Goal: Task Accomplishment & Management: Use online tool/utility

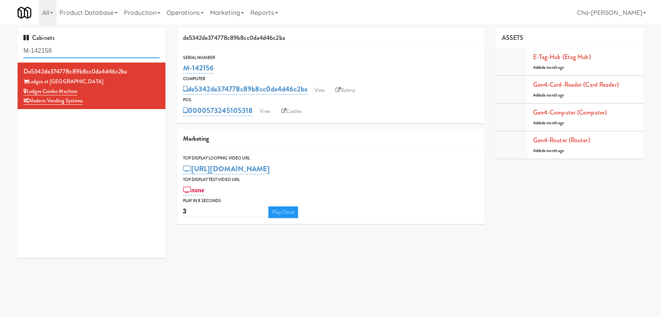
click at [78, 52] on input "M-142156" at bounding box center [91, 51] width 136 height 14
paste input "50378"
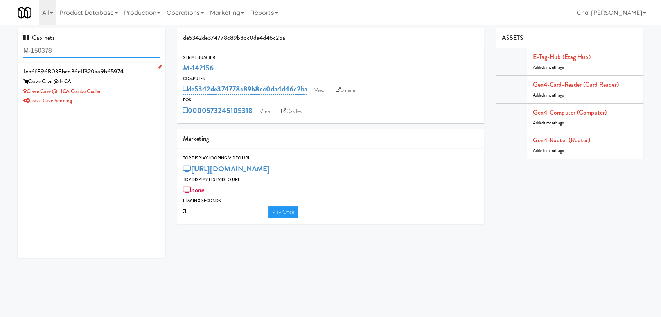
type input "M-150378"
click at [126, 97] on div "Crave Cave Vending" at bounding box center [91, 101] width 136 height 10
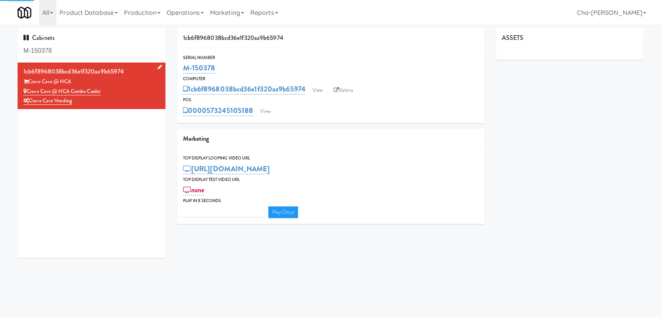
type input "3"
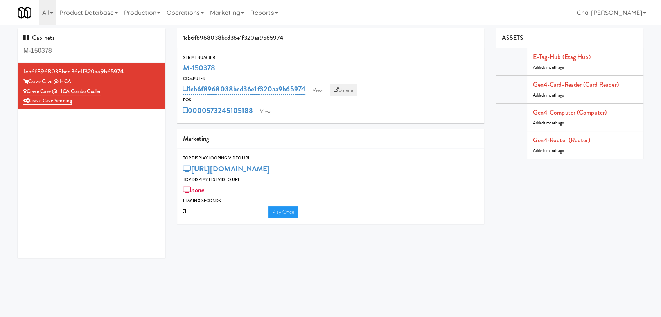
click at [347, 89] on link "Balena" at bounding box center [343, 90] width 27 height 12
click at [129, 99] on div "Crave Cave Vending" at bounding box center [91, 101] width 136 height 10
drag, startPoint x: 221, startPoint y: 72, endPoint x: 176, endPoint y: 67, distance: 45.6
click at [176, 67] on div "1cb6f8968038bcd36e1f320aa9b65974 Serial Number M-150378 Computer 1cb6f8968038bc…" at bounding box center [330, 129] width 319 height 202
copy link "M-150378"
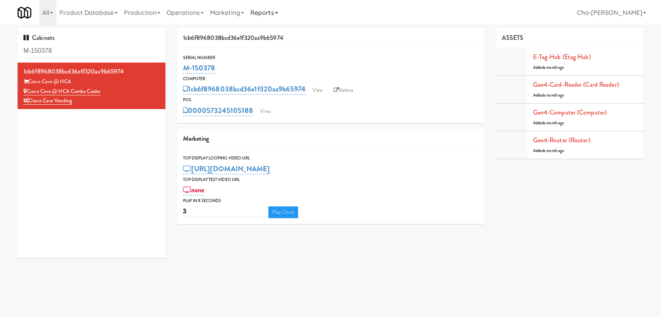
copy link "M-150378"
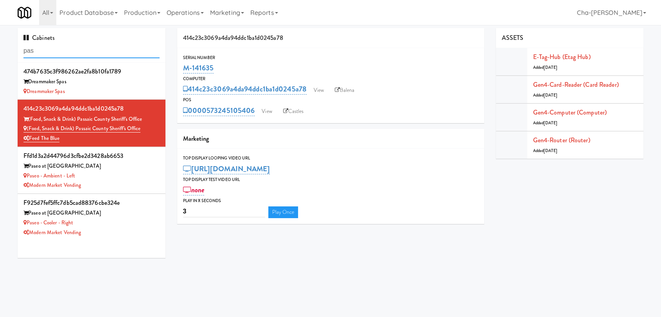
click at [61, 55] on input "pas" at bounding box center [91, 51] width 136 height 14
paste input "M-150395"
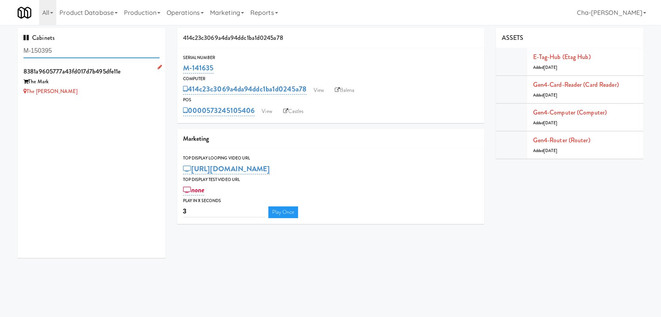
type input "M-150395"
click at [100, 95] on div "The [PERSON_NAME]" at bounding box center [91, 92] width 136 height 10
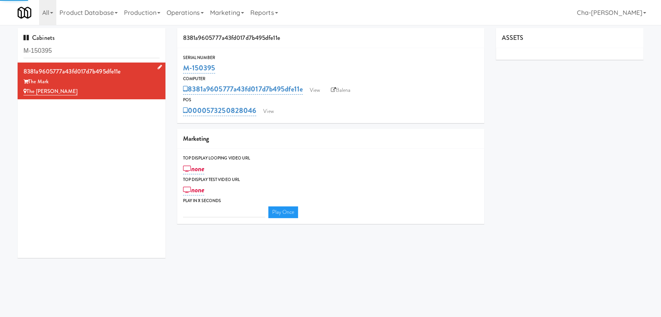
type input "3"
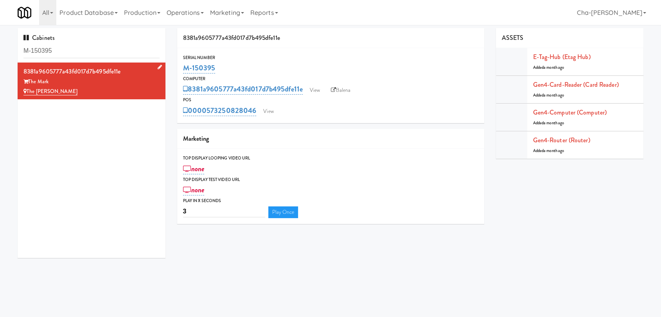
click at [158, 65] on icon at bounding box center [160, 67] width 4 height 5
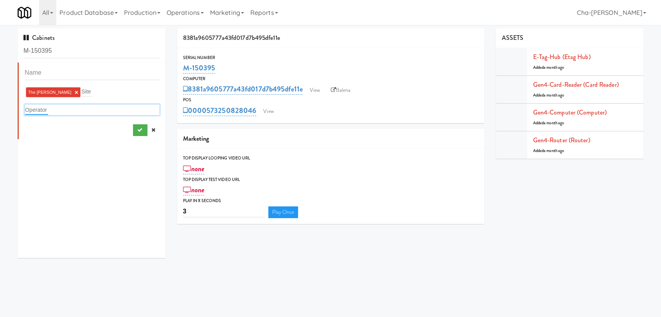
click at [47, 110] on input "text" at bounding box center [36, 110] width 23 height 10
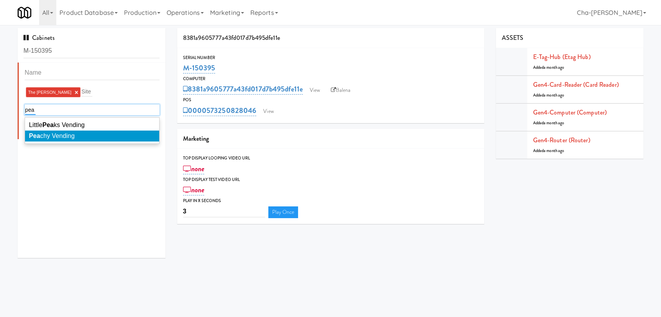
type input "pea"
click at [59, 137] on span "Pea chy Vending" at bounding box center [52, 136] width 46 height 7
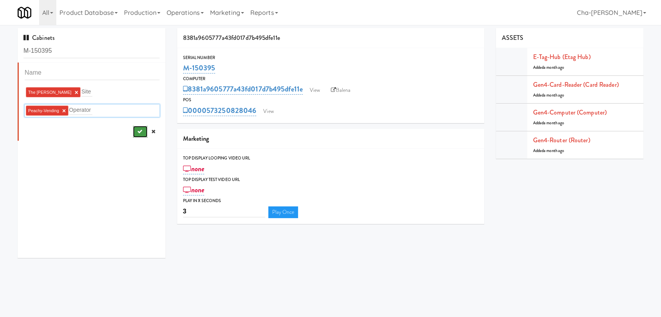
click at [137, 130] on icon "submit" at bounding box center [139, 131] width 5 height 5
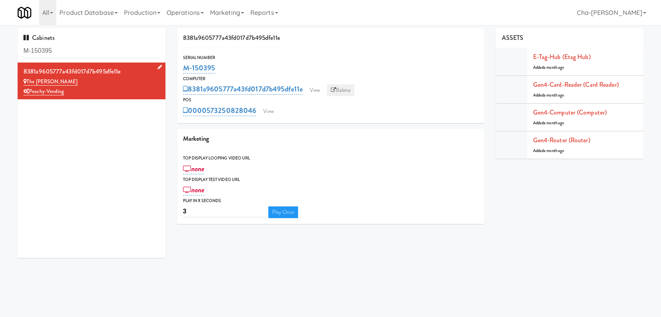
click at [351, 91] on link "Balena" at bounding box center [340, 90] width 27 height 12
drag, startPoint x: 237, startPoint y: 70, endPoint x: 183, endPoint y: 73, distance: 54.0
click at [183, 73] on div "M-150395" at bounding box center [330, 67] width 295 height 13
copy link "M-150395"
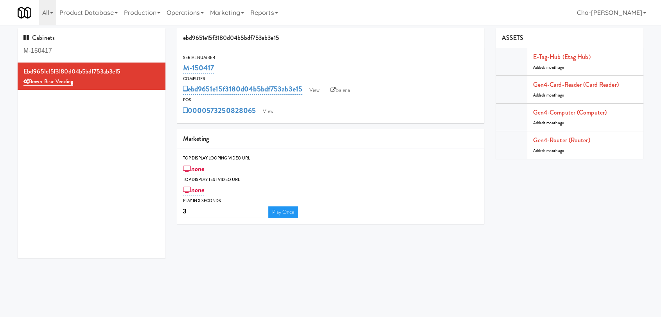
click at [70, 52] on input "M-150417" at bounding box center [91, 51] width 136 height 14
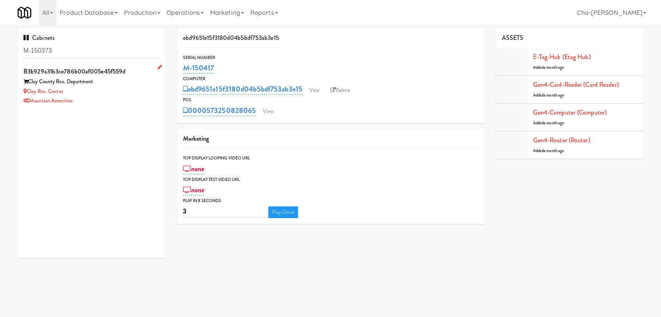
type input "M-150373"
click at [125, 95] on div "Clay Rec. Center" at bounding box center [91, 92] width 136 height 10
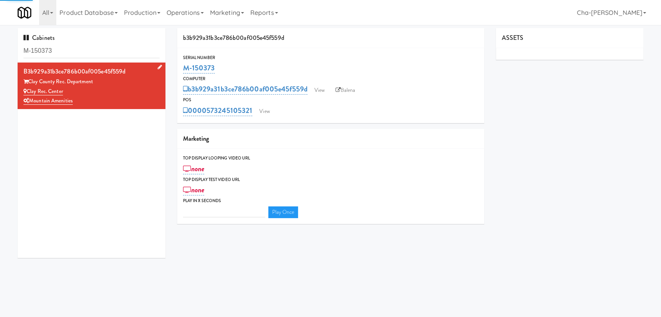
type input "3"
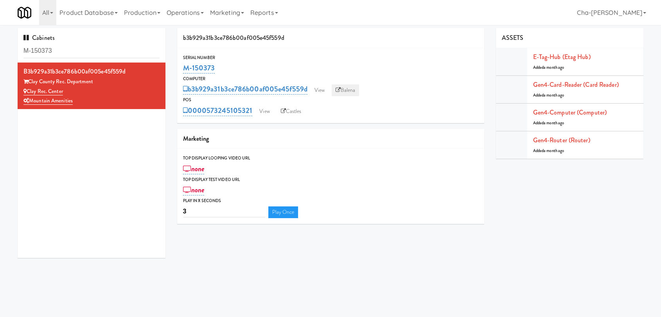
click at [348, 92] on link "Balena" at bounding box center [345, 90] width 27 height 12
drag, startPoint x: 233, startPoint y: 68, endPoint x: 184, endPoint y: 73, distance: 49.1
click at [184, 73] on div "M-150373" at bounding box center [330, 67] width 295 height 13
copy link "M-150373"
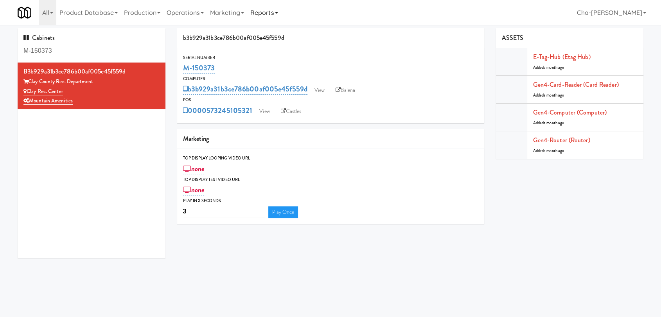
copy link "M-150373"
click at [317, 87] on link "View" at bounding box center [317, 90] width 18 height 12
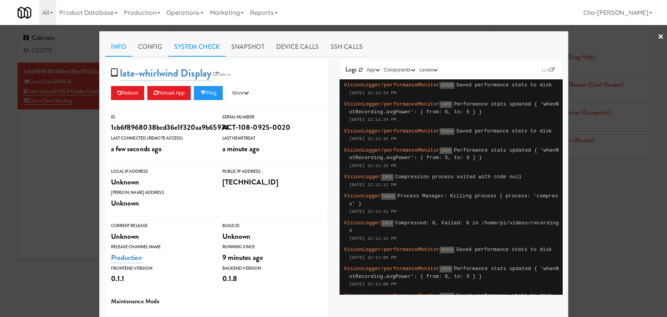
click at [199, 49] on link "System Check" at bounding box center [197, 47] width 57 height 20
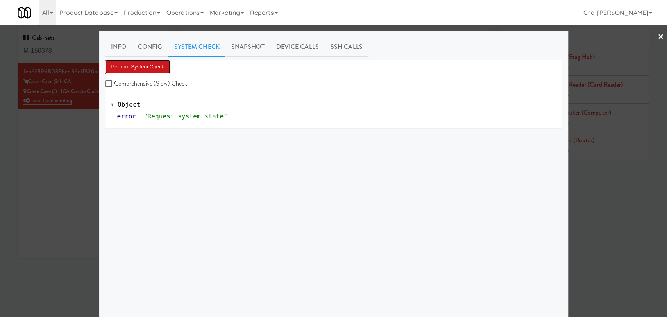
click at [151, 66] on button "Perform System Check" at bounding box center [138, 67] width 66 height 14
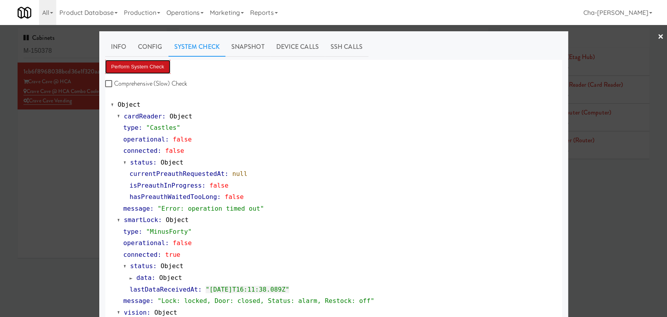
click at [141, 68] on button "Perform System Check" at bounding box center [138, 67] width 66 height 14
click at [65, 160] on div at bounding box center [333, 158] width 667 height 317
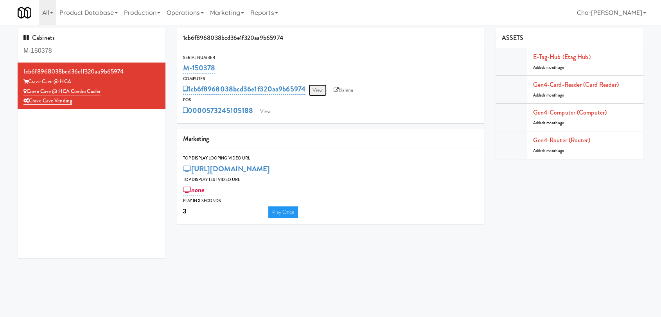
click at [321, 92] on link "View" at bounding box center [317, 90] width 18 height 12
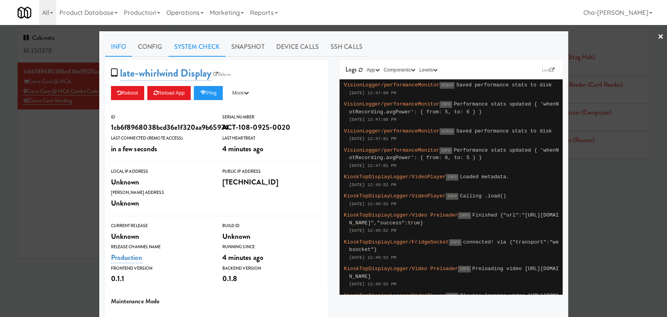
click at [203, 48] on link "System Check" at bounding box center [197, 47] width 57 height 20
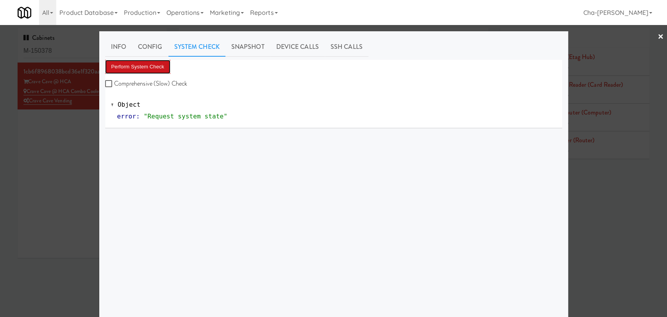
click at [153, 66] on button "Perform System Check" at bounding box center [138, 67] width 66 height 14
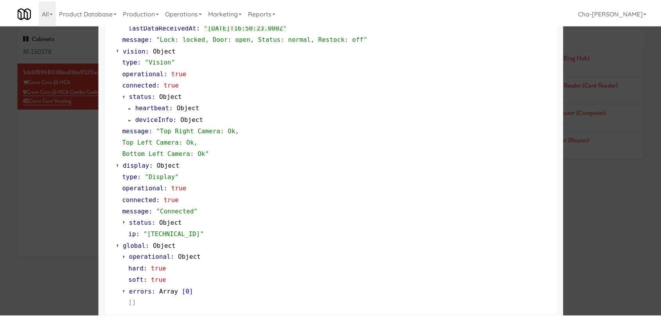
scroll to position [290, 0]
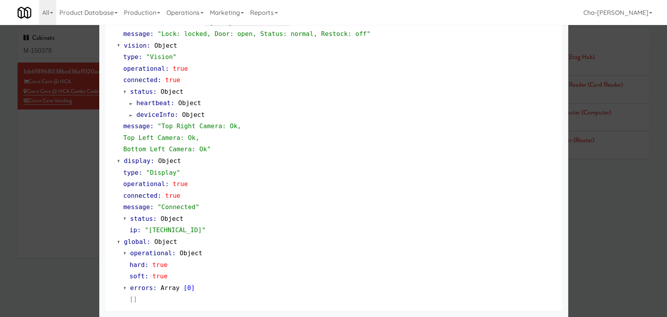
click at [27, 173] on div at bounding box center [333, 158] width 667 height 317
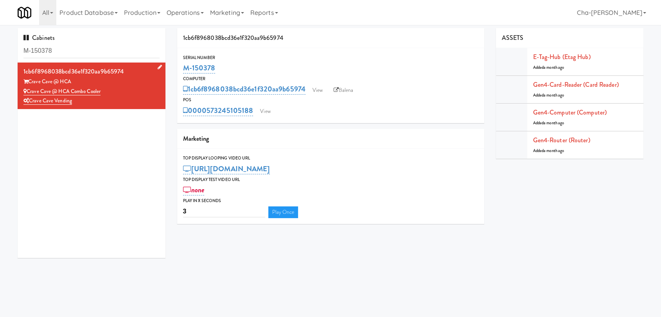
drag, startPoint x: 109, startPoint y: 91, endPoint x: 27, endPoint y: 93, distance: 82.1
click at [27, 93] on div "Crave Cave @ HCA Combo Cooler" at bounding box center [91, 92] width 136 height 10
copy link "Crave Cave @ HCA Combo Cooler"
click at [71, 50] on input "M-150419" at bounding box center [91, 51] width 136 height 14
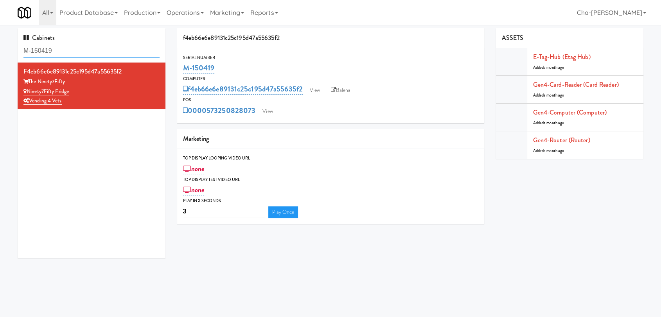
click at [71, 50] on input "M-150419" at bounding box center [91, 51] width 136 height 14
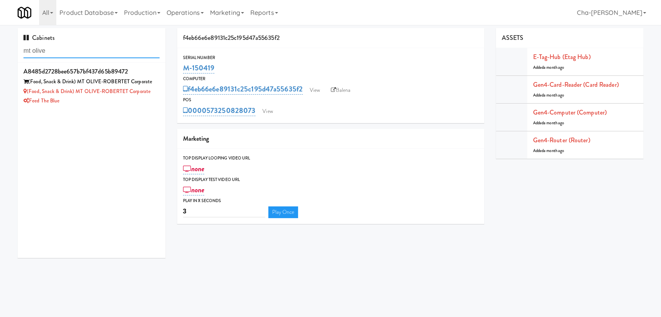
type input "mt olive"
click at [88, 109] on div "a8485d2728bee657b7bf437d65b89472 (Food, Snack & Drink) MT OLIVE-ROBERTET Corpor…" at bounding box center [92, 160] width 148 height 195
click at [93, 104] on div "Feed The Blue" at bounding box center [91, 101] width 136 height 10
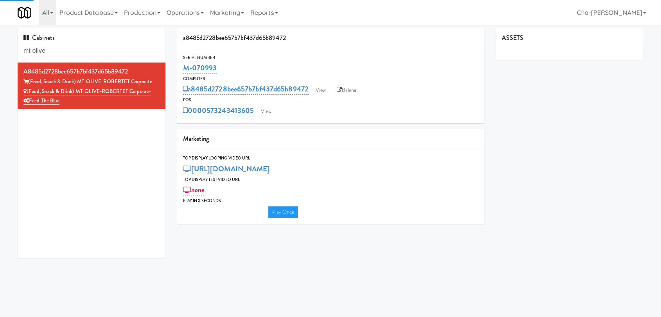
type input "3"
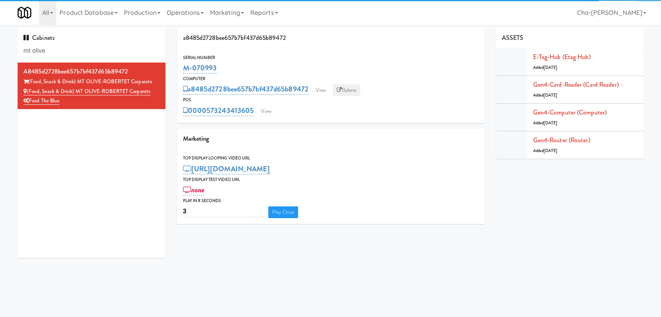
click at [359, 94] on link "Balena" at bounding box center [346, 90] width 27 height 12
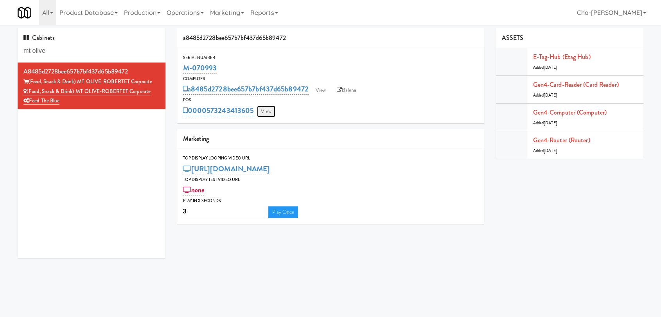
click at [269, 113] on link "View" at bounding box center [266, 112] width 18 height 12
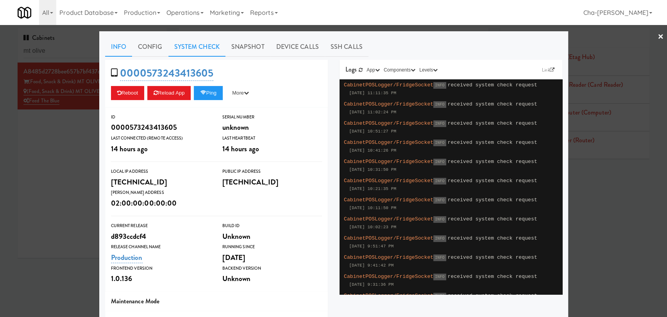
click at [196, 45] on link "System Check" at bounding box center [197, 47] width 57 height 20
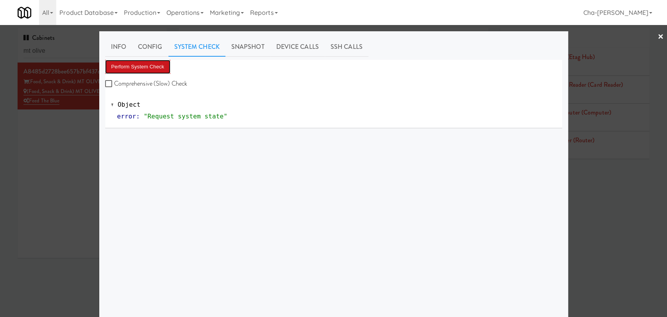
click at [160, 63] on button "Perform System Check" at bounding box center [138, 67] width 66 height 14
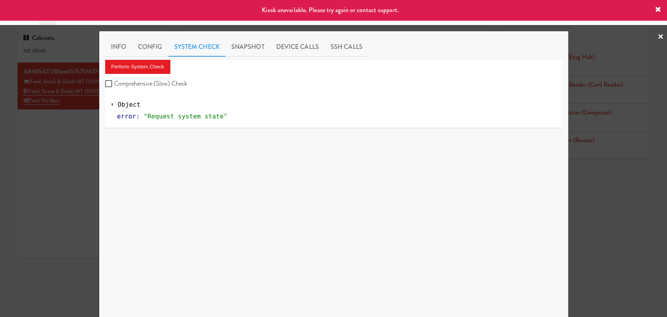
click at [610, 227] on div at bounding box center [333, 158] width 667 height 317
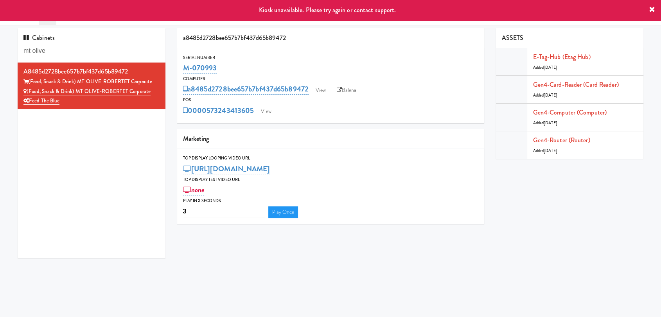
drag, startPoint x: 224, startPoint y: 65, endPoint x: 176, endPoint y: 71, distance: 48.5
click at [176, 71] on div "a8485d2728bee657b7bf437d65b89472 Serial Number M-070993 Computer a8485d2728bee6…" at bounding box center [330, 129] width 319 height 202
copy link "M-070993"
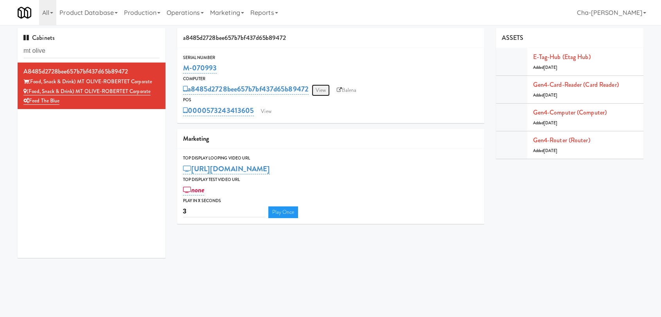
click at [317, 89] on link "View" at bounding box center [321, 90] width 18 height 12
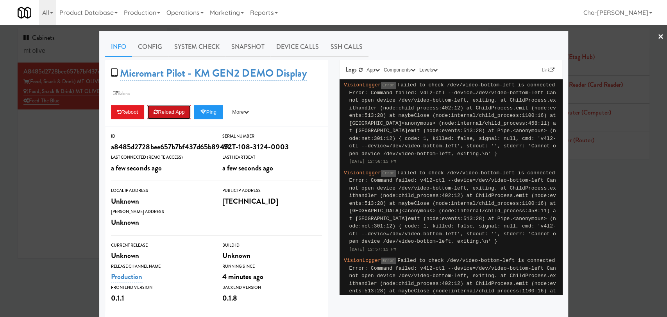
click at [172, 114] on button "Reload App" at bounding box center [168, 112] width 43 height 14
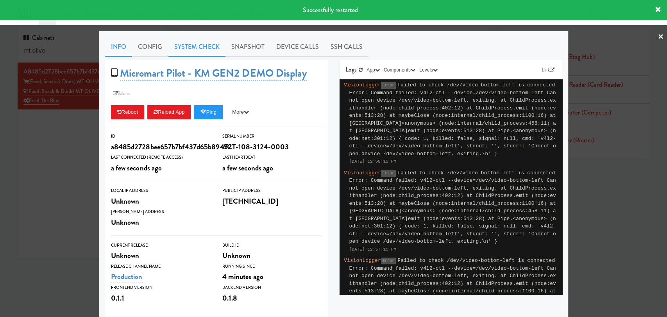
click at [197, 47] on link "System Check" at bounding box center [197, 47] width 57 height 20
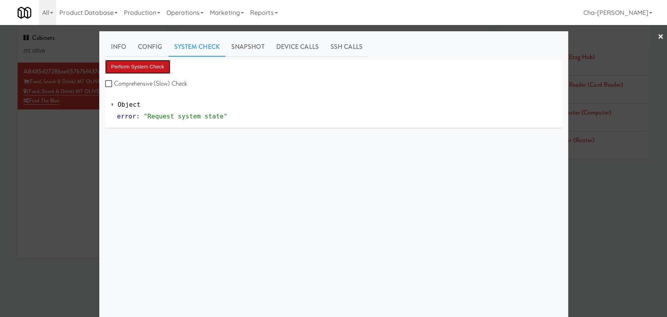
click at [150, 67] on button "Perform System Check" at bounding box center [138, 67] width 66 height 14
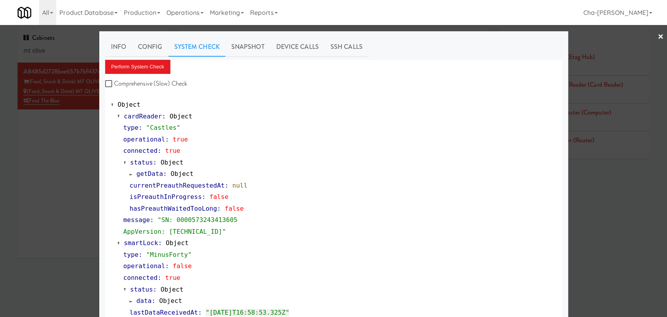
click at [50, 141] on div at bounding box center [333, 158] width 667 height 317
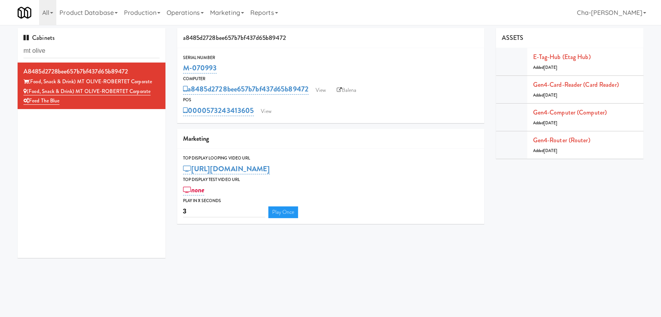
drag, startPoint x: 223, startPoint y: 68, endPoint x: 178, endPoint y: 71, distance: 45.9
click at [178, 71] on div "Serial Number M-070993" at bounding box center [330, 64] width 307 height 21
copy link "M-070993"
click at [323, 92] on link "View" at bounding box center [321, 90] width 18 height 12
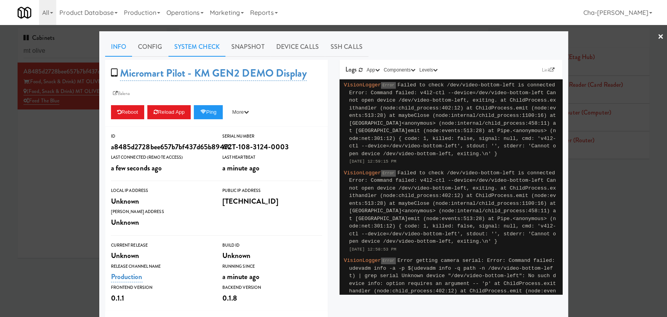
click at [190, 41] on link "System Check" at bounding box center [197, 47] width 57 height 20
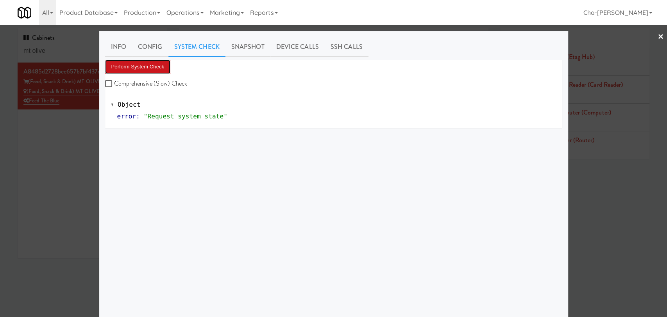
click at [154, 69] on button "Perform System Check" at bounding box center [138, 67] width 66 height 14
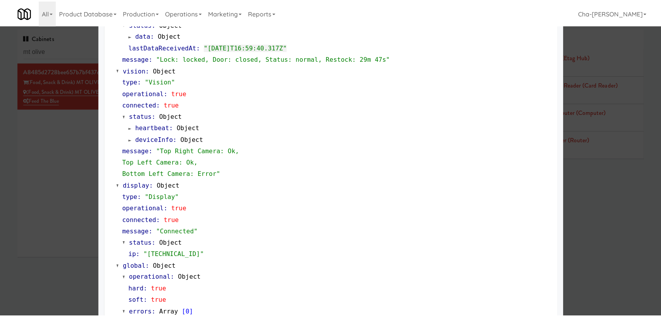
scroll to position [290, 0]
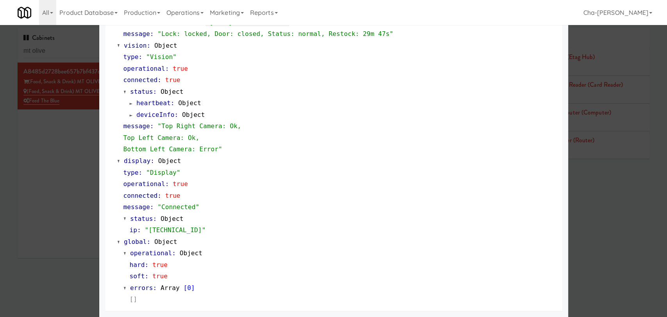
click at [105, 196] on div "Object cardReader : Object type : "Castles" operational : true connected : true…" at bounding box center [333, 57] width 457 height 508
click at [83, 190] on div at bounding box center [333, 158] width 667 height 317
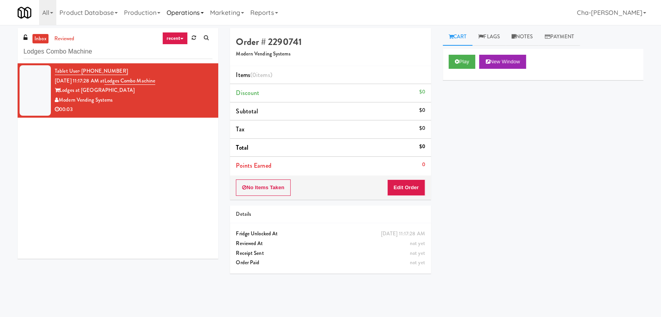
click at [184, 14] on link "Operations" at bounding box center [184, 12] width 43 height 25
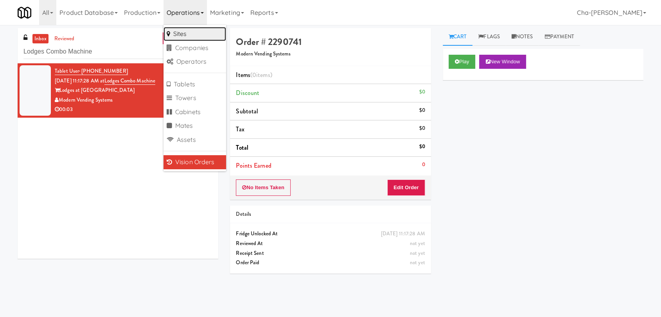
click at [186, 32] on link "Sites" at bounding box center [194, 34] width 63 height 14
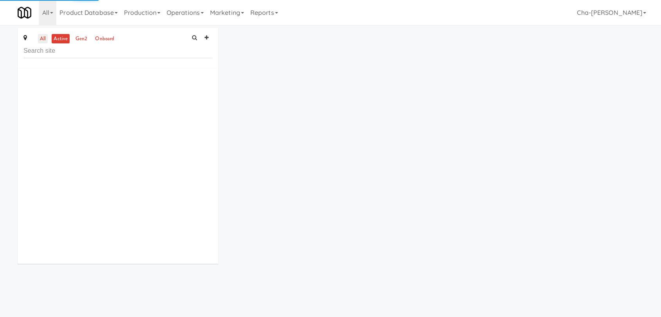
click at [45, 41] on link "all" at bounding box center [43, 39] width 10 height 10
click at [50, 47] on input "text" at bounding box center [117, 51] width 189 height 14
paste input "Crave Cave @ HCA Combo Cooler"
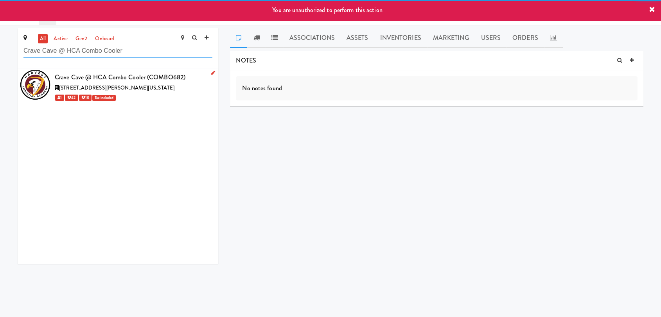
type input "Crave Cave @ HCA Combo Cooler"
click at [211, 74] on icon at bounding box center [213, 72] width 4 height 5
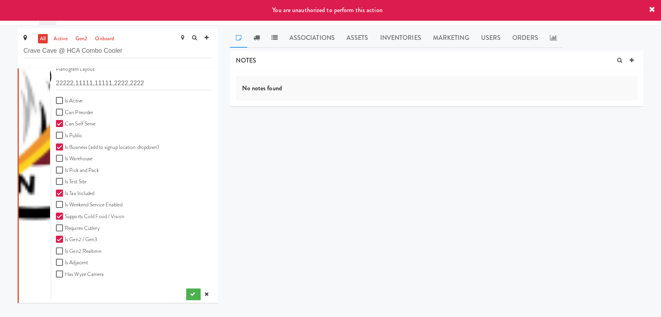
scroll to position [217, 0]
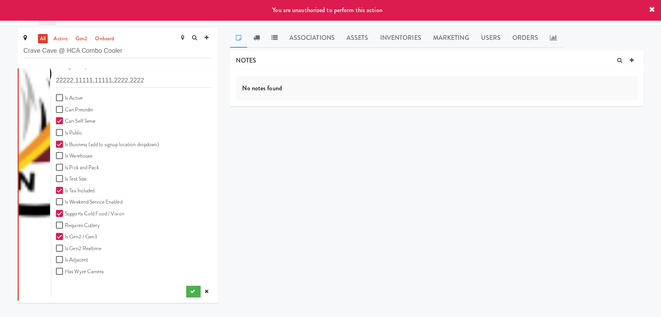
click at [73, 98] on label "Is Active" at bounding box center [69, 98] width 27 height 10
click at [65, 98] on input "Is Active" at bounding box center [60, 98] width 9 height 6
checkbox input "true"
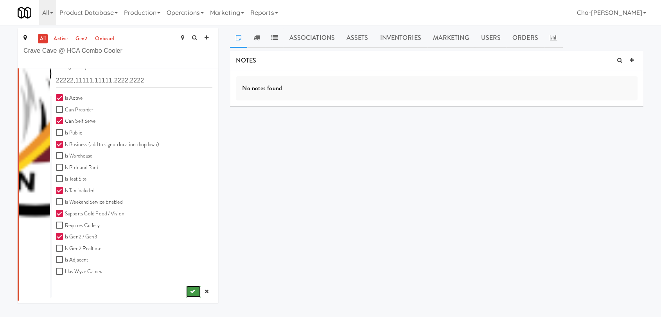
click at [190, 289] on icon "submit" at bounding box center [192, 291] width 5 height 5
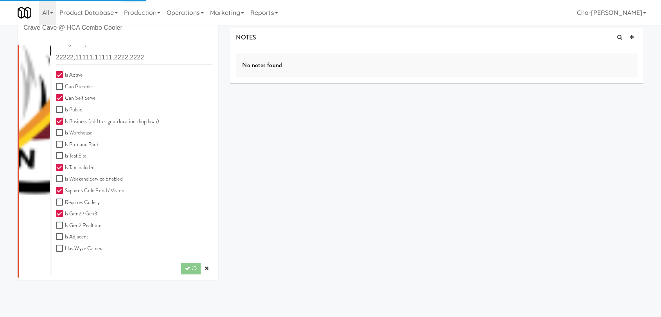
scroll to position [25, 0]
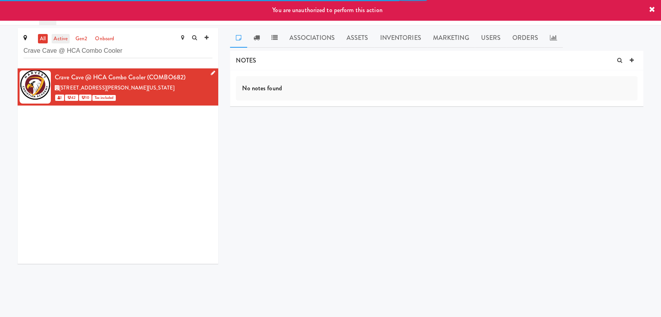
click at [65, 38] on link "active" at bounding box center [61, 39] width 18 height 10
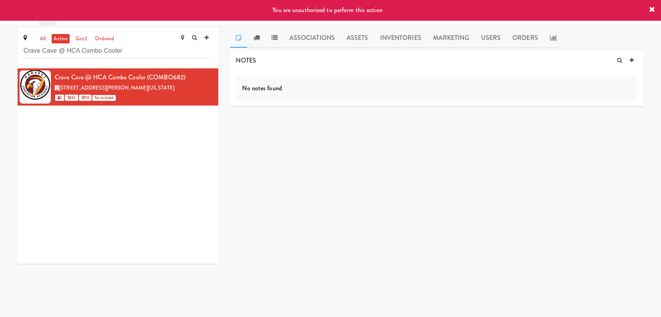
click at [653, 7] on icon at bounding box center [652, 10] width 6 height 6
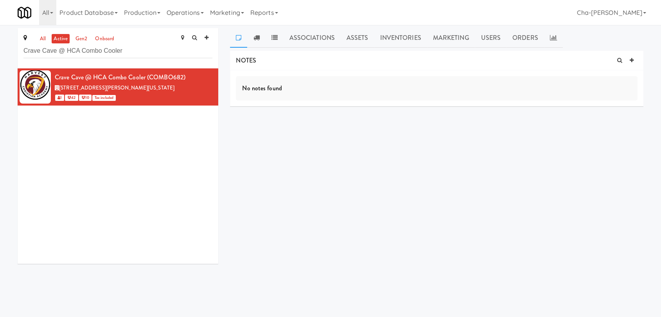
click at [57, 39] on link "active" at bounding box center [61, 39] width 18 height 10
click at [185, 12] on link "Operations" at bounding box center [184, 12] width 43 height 25
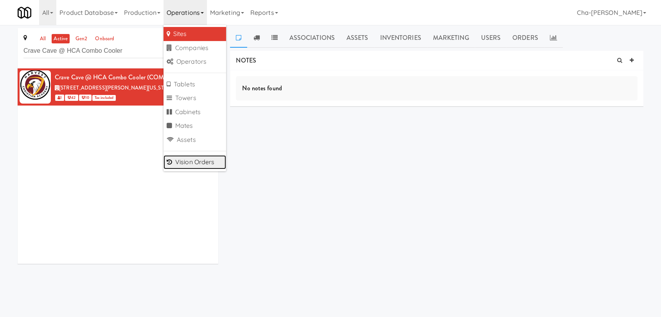
click at [216, 161] on link "Vision Orders" at bounding box center [194, 162] width 63 height 14
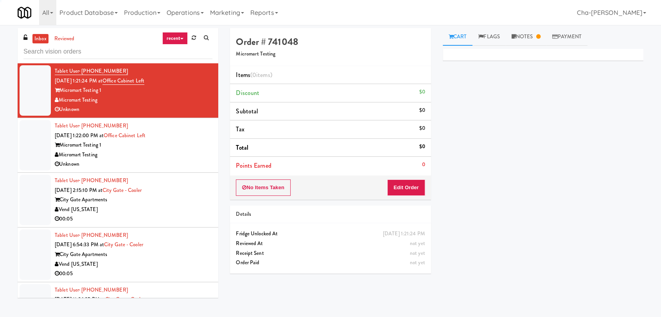
click at [89, 52] on input "text" at bounding box center [117, 52] width 189 height 14
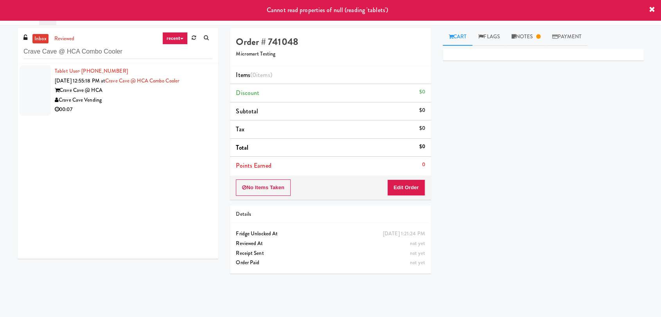
type input "Crave Cave @ HCA Combo Cooler"
click at [135, 106] on div "00:07" at bounding box center [134, 110] width 158 height 10
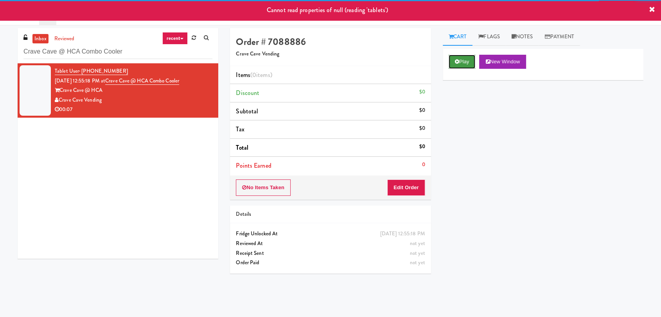
click at [460, 59] on button "Play" at bounding box center [461, 62] width 27 height 14
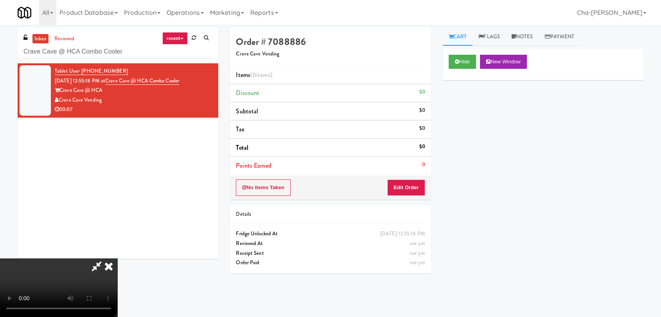
click at [117, 258] on icon at bounding box center [108, 266] width 17 height 16
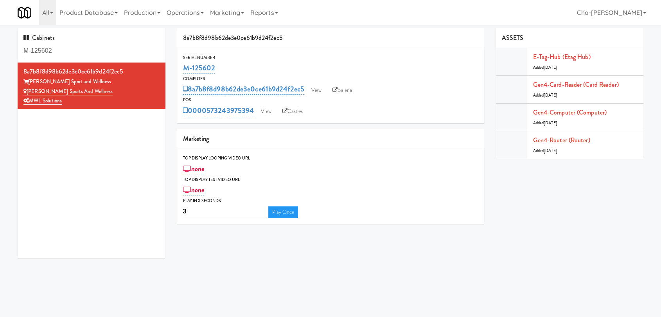
click at [84, 55] on input "M-125602" at bounding box center [91, 51] width 136 height 14
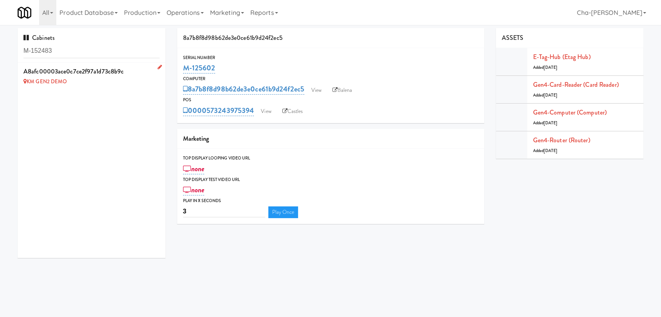
type input "M-152483"
click at [158, 67] on icon at bounding box center [160, 67] width 4 height 5
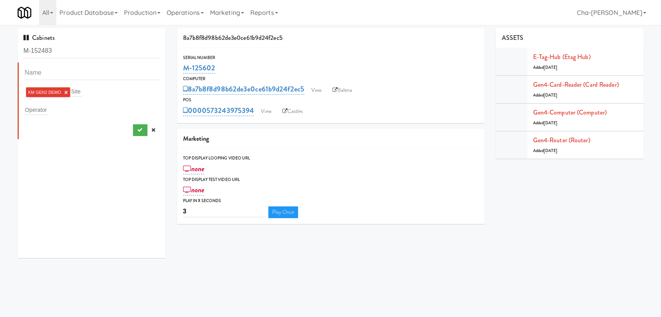
click at [65, 93] on link "×" at bounding box center [66, 92] width 4 height 7
click at [41, 107] on input "text" at bounding box center [36, 108] width 23 height 10
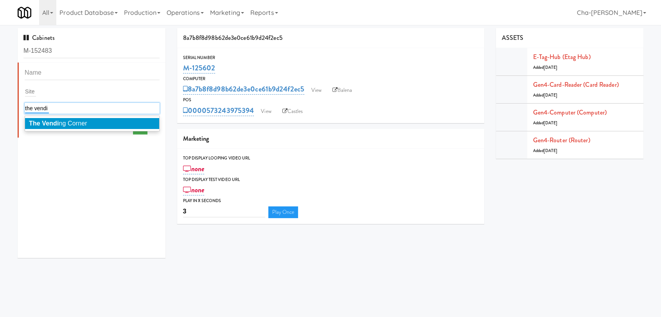
type input "the vendi"
click at [68, 123] on span "The Vendi ng Corner" at bounding box center [58, 123] width 58 height 7
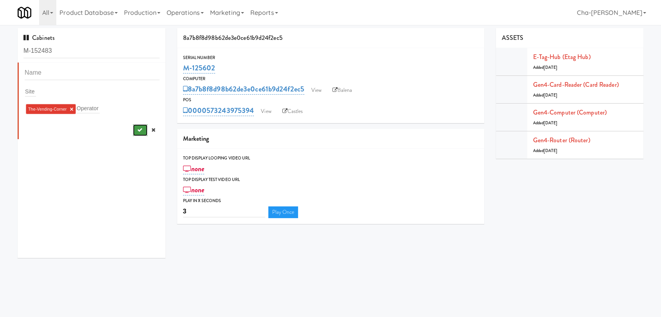
click at [137, 129] on icon "submit" at bounding box center [139, 129] width 5 height 5
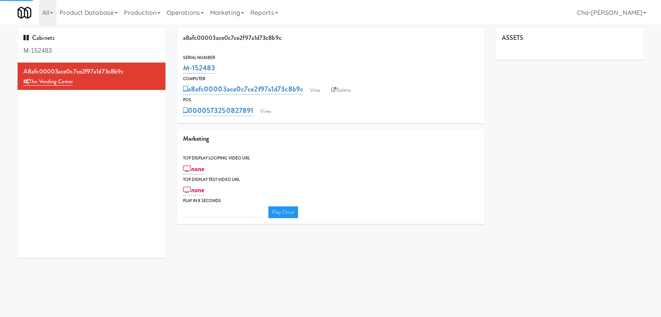
type input "3"
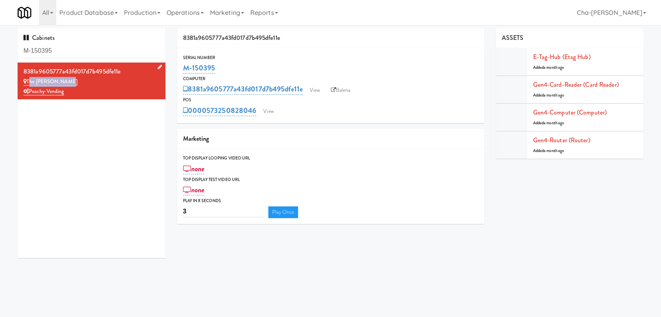
drag, startPoint x: 85, startPoint y: 79, endPoint x: 28, endPoint y: 81, distance: 57.1
click at [28, 81] on div "The Mark Fridge" at bounding box center [91, 82] width 136 height 10
copy link "The Mark Fridge"
drag, startPoint x: 228, startPoint y: 70, endPoint x: 183, endPoint y: 72, distance: 45.4
click at [183, 72] on div "M-150395" at bounding box center [330, 67] width 295 height 13
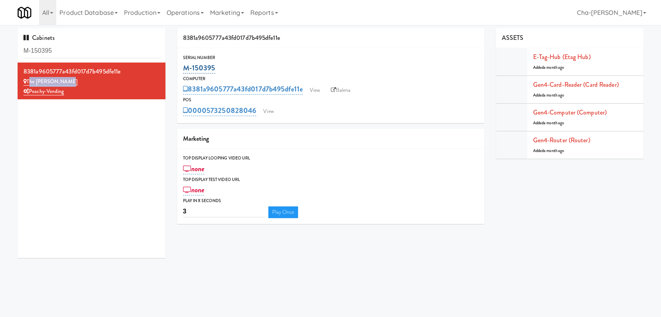
copy link "M-150395"
click at [319, 91] on link "View" at bounding box center [315, 90] width 18 height 12
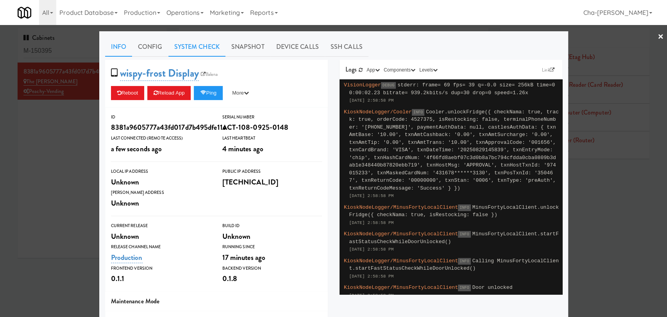
click at [185, 41] on link "System Check" at bounding box center [197, 47] width 57 height 20
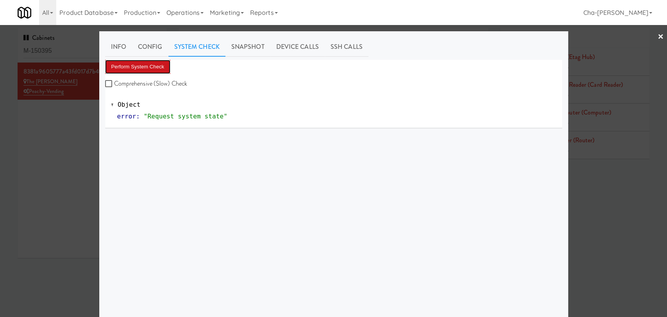
click at [150, 68] on button "Perform System Check" at bounding box center [138, 67] width 66 height 14
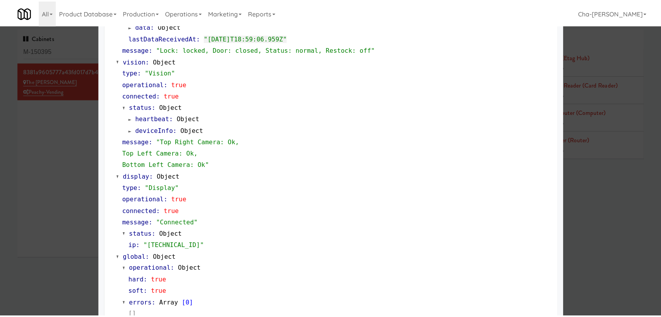
scroll to position [290, 0]
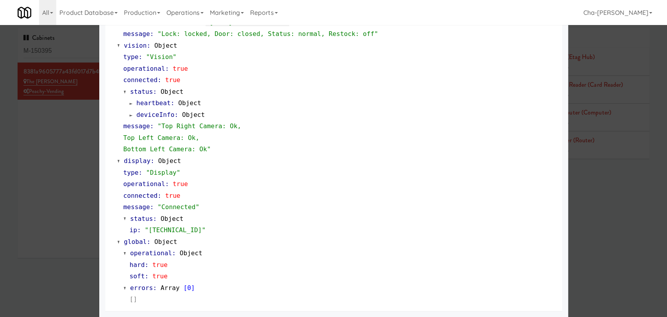
click at [39, 152] on div at bounding box center [333, 158] width 667 height 317
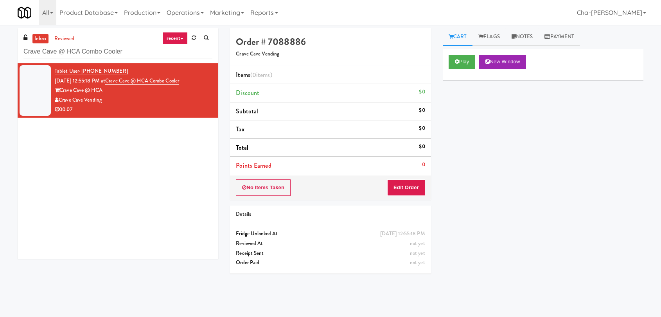
click at [190, 14] on link "Operations" at bounding box center [184, 12] width 43 height 25
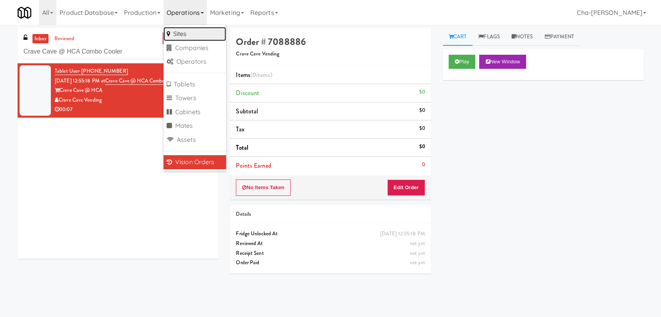
click at [180, 33] on link "Sites" at bounding box center [194, 34] width 63 height 14
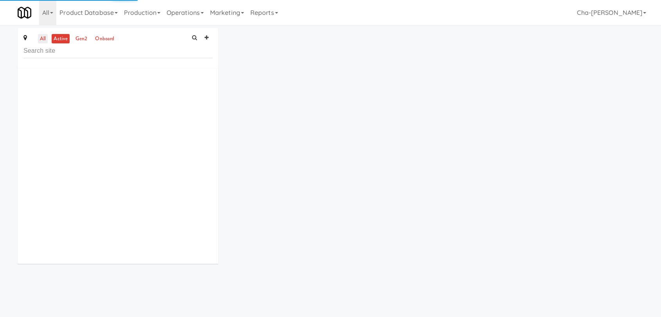
click at [44, 40] on link "all" at bounding box center [43, 39] width 10 height 10
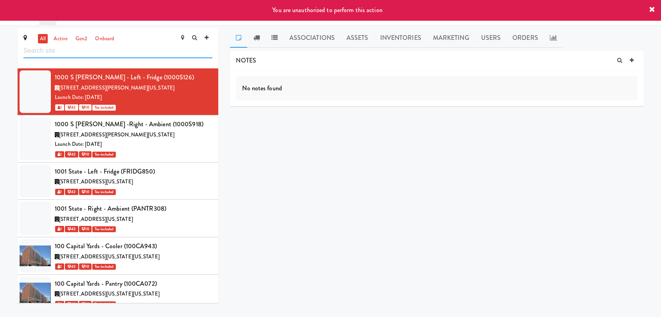
click at [61, 51] on input "text" at bounding box center [117, 51] width 189 height 14
paste input "The Mark Fridge"
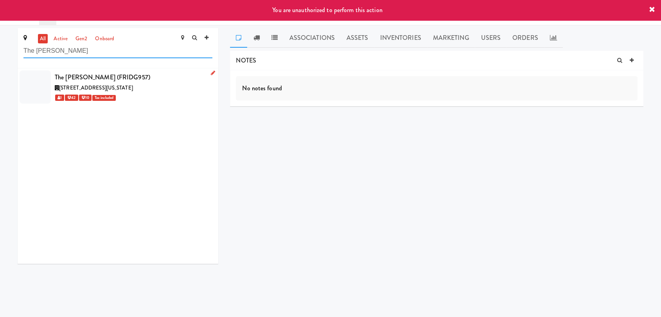
type input "The Mark Fridge"
click at [211, 73] on icon at bounding box center [213, 72] width 4 height 5
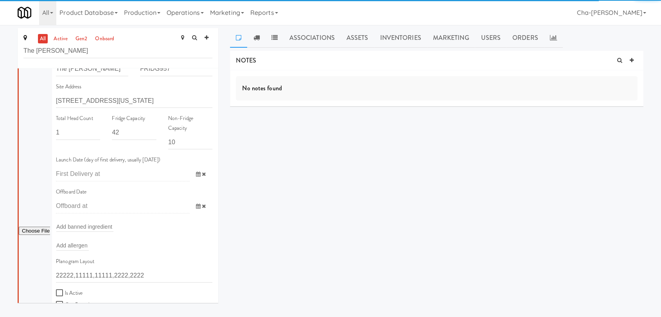
scroll to position [130, 0]
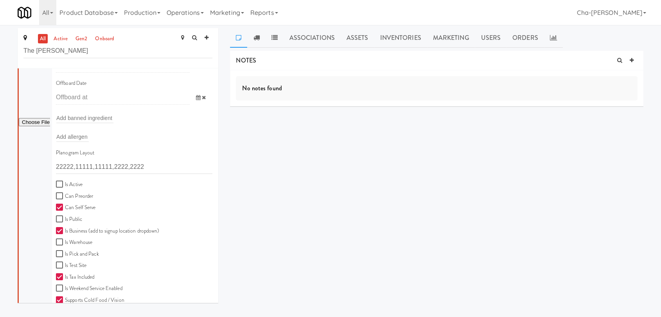
click at [82, 184] on label "Is Active" at bounding box center [69, 185] width 27 height 10
click at [65, 184] on input "Is Active" at bounding box center [60, 184] width 9 height 6
checkbox input "true"
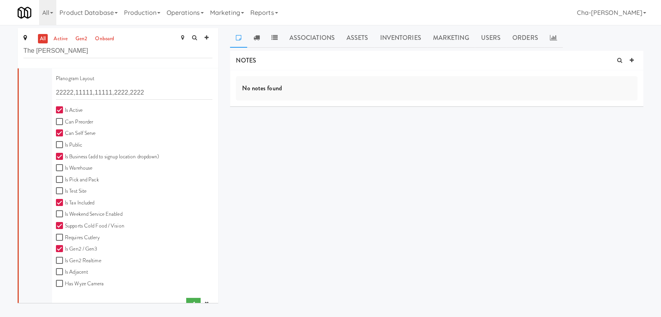
scroll to position [217, 0]
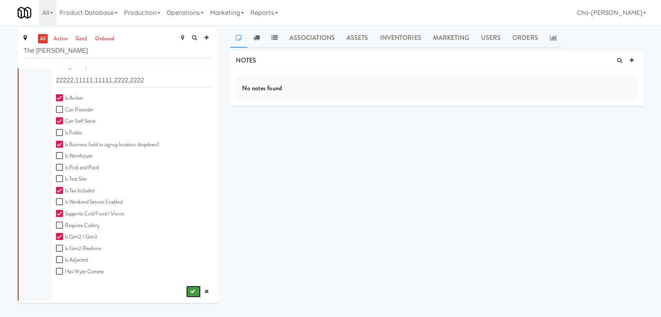
click at [190, 289] on icon "submit" at bounding box center [192, 291] width 5 height 5
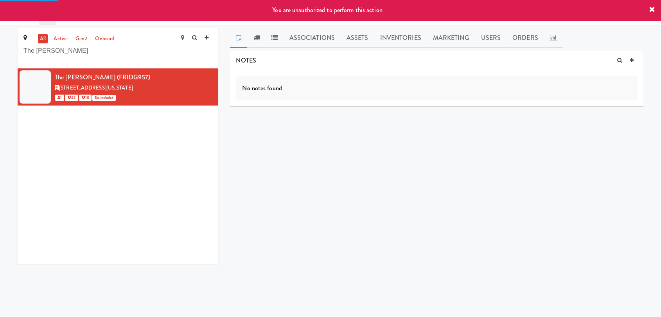
click at [650, 9] on icon at bounding box center [652, 10] width 6 height 6
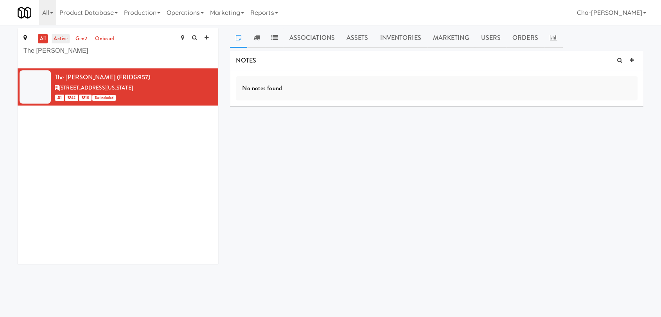
click at [56, 39] on link "active" at bounding box center [61, 39] width 18 height 10
drag, startPoint x: 71, startPoint y: 52, endPoint x: 21, endPoint y: 55, distance: 50.1
click at [21, 55] on div "all active gen2 onboard The Mark Fridge" at bounding box center [118, 48] width 201 height 40
click at [60, 36] on link "active" at bounding box center [61, 39] width 18 height 10
click at [174, 12] on link "Operations" at bounding box center [184, 12] width 43 height 25
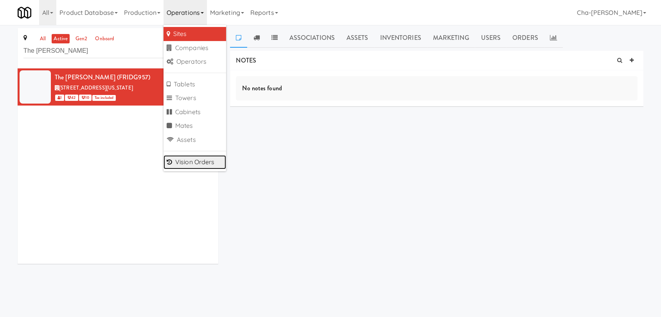
click at [190, 156] on link "Vision Orders" at bounding box center [194, 162] width 63 height 14
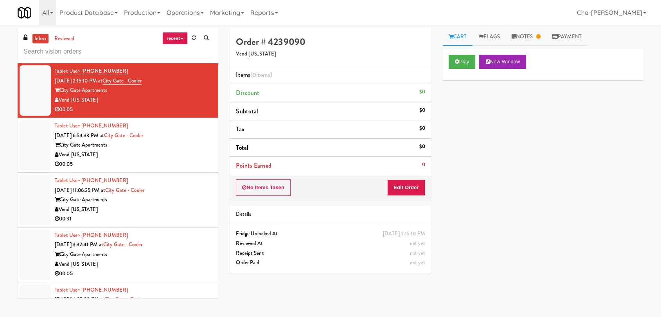
click at [59, 50] on input "text" at bounding box center [117, 52] width 189 height 14
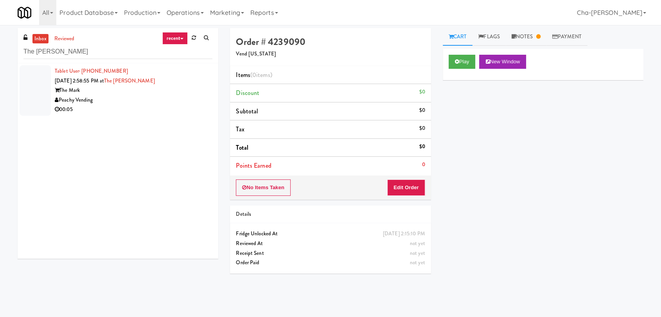
type input "The Mark Fridge"
click at [148, 88] on div "The Mark" at bounding box center [134, 91] width 158 height 10
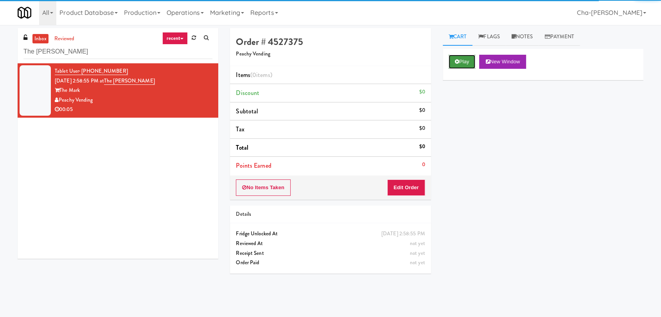
click at [466, 59] on button "Play" at bounding box center [461, 62] width 27 height 14
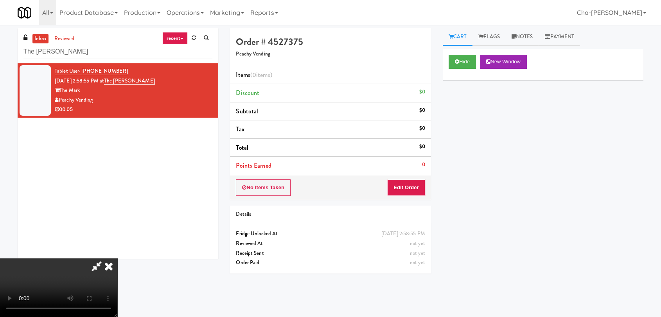
click at [117, 258] on icon at bounding box center [108, 266] width 17 height 16
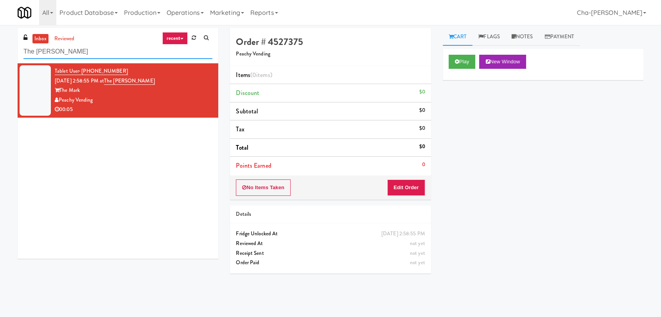
drag, startPoint x: 77, startPoint y: 55, endPoint x: 18, endPoint y: 57, distance: 58.7
click at [18, 57] on div "inbox reviewed recent all unclear take inventory issue suspicious failed recent…" at bounding box center [118, 45] width 201 height 35
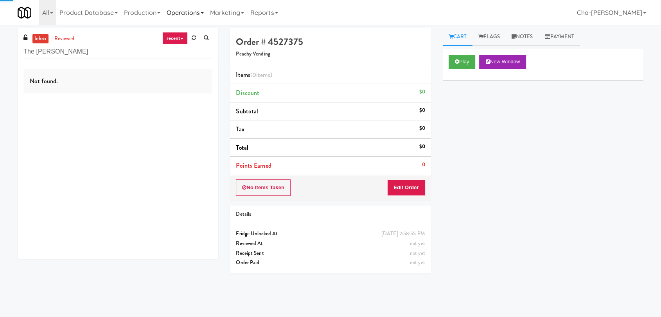
click at [201, 10] on link "Operations" at bounding box center [184, 12] width 43 height 25
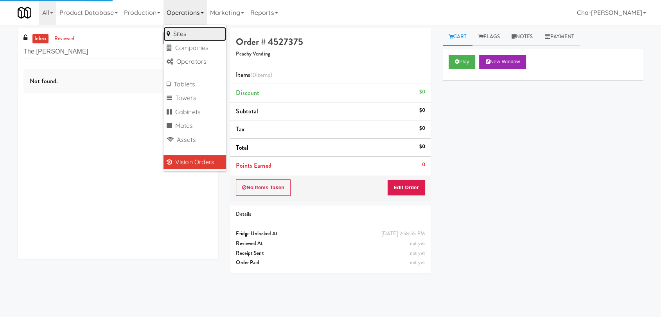
click at [197, 32] on link "Sites" at bounding box center [194, 34] width 63 height 14
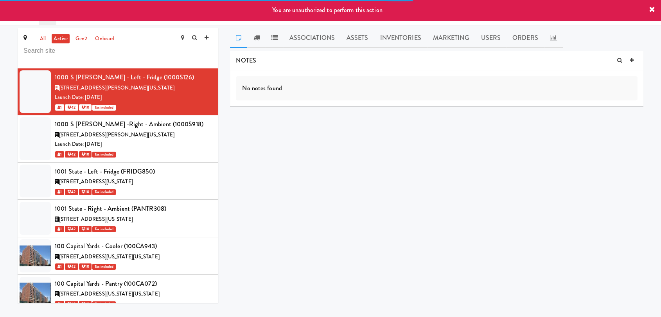
click at [59, 55] on input "text" at bounding box center [117, 51] width 189 height 14
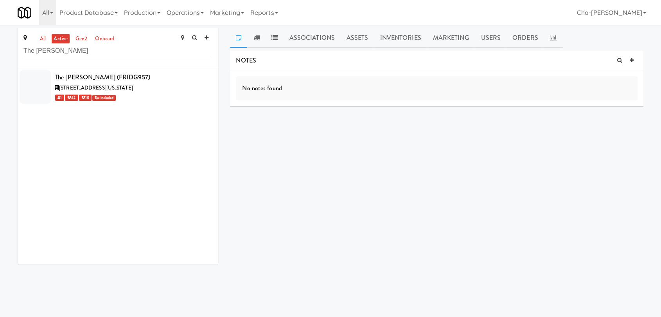
type input "The Mark Fridge"
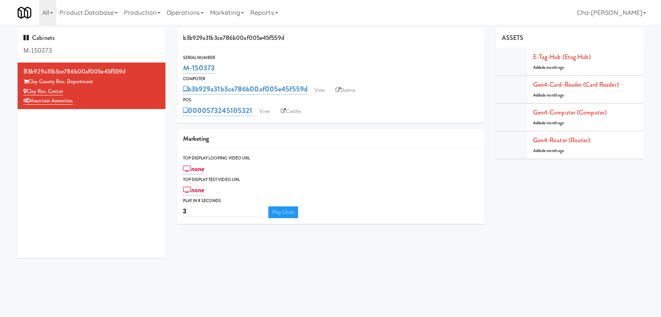
click at [352, 92] on link "Balena" at bounding box center [345, 90] width 27 height 12
click at [319, 88] on link "View" at bounding box center [319, 90] width 18 height 12
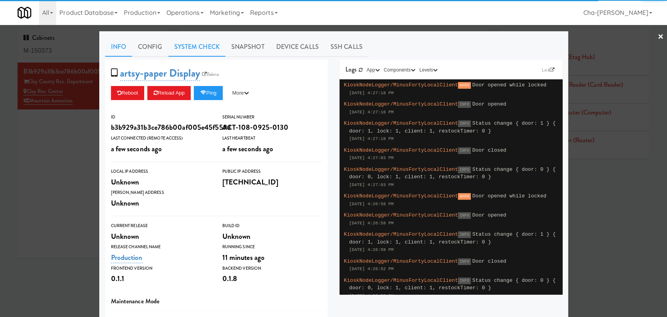
click at [196, 44] on link "System Check" at bounding box center [197, 47] width 57 height 20
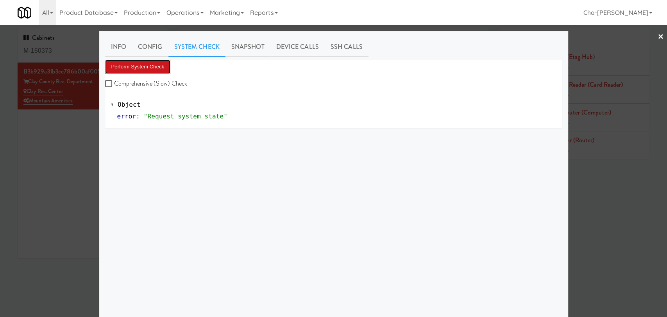
click at [137, 65] on button "Perform System Check" at bounding box center [138, 67] width 66 height 14
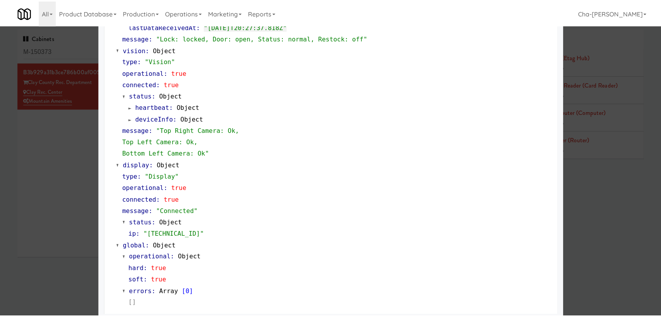
scroll to position [290, 0]
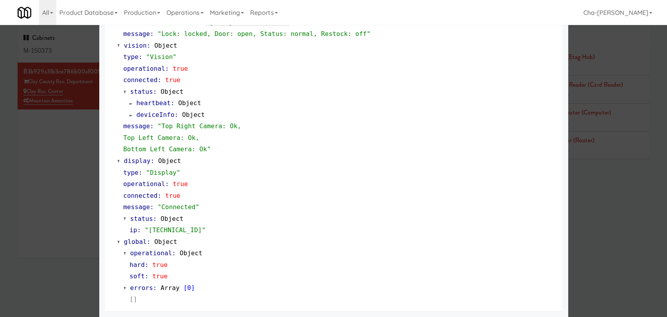
click at [78, 159] on div at bounding box center [333, 158] width 667 height 317
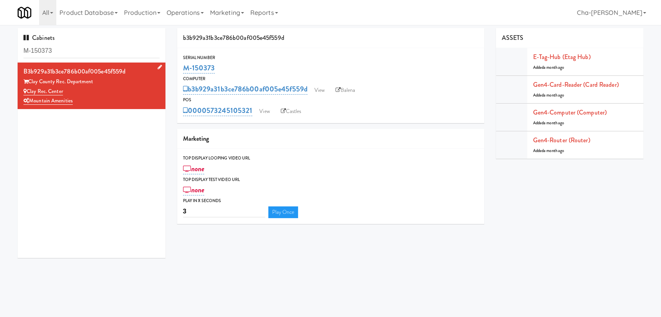
drag, startPoint x: 71, startPoint y: 92, endPoint x: 29, endPoint y: 93, distance: 42.2
click at [29, 93] on div "Clay Rec. Center" at bounding box center [91, 92] width 136 height 10
copy link "Clay Rec. Center"
click at [319, 88] on link "View" at bounding box center [319, 90] width 18 height 12
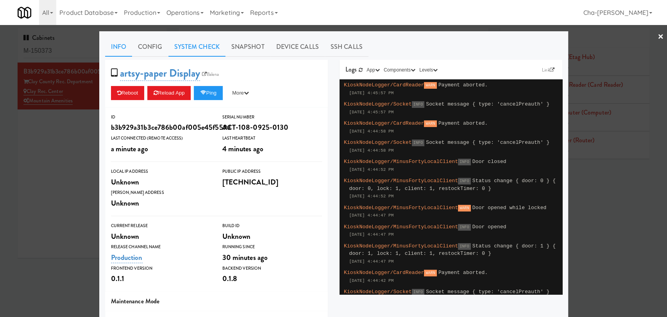
click at [197, 51] on link "System Check" at bounding box center [197, 47] width 57 height 20
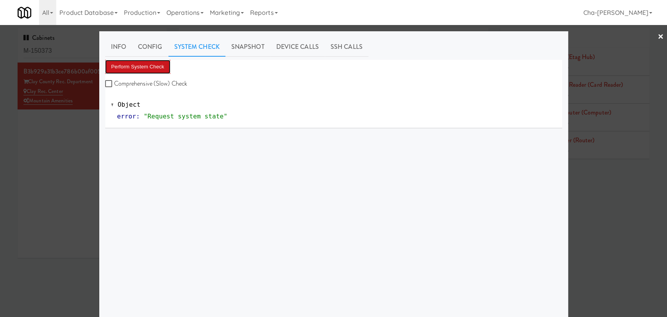
click at [151, 63] on button "Perform System Check" at bounding box center [138, 67] width 66 height 14
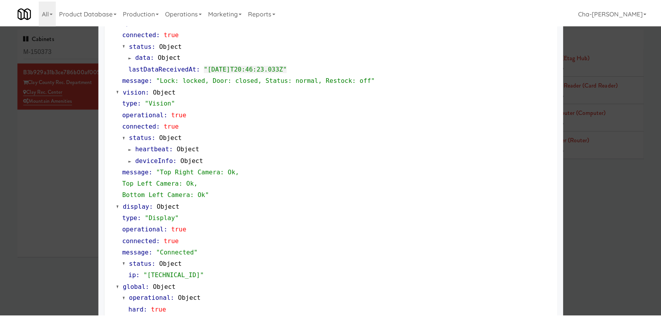
scroll to position [290, 0]
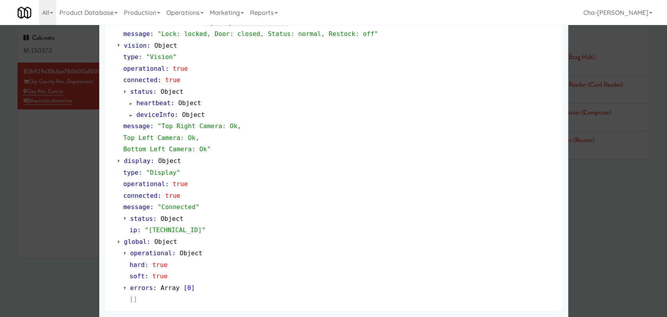
click at [81, 172] on div at bounding box center [333, 158] width 667 height 317
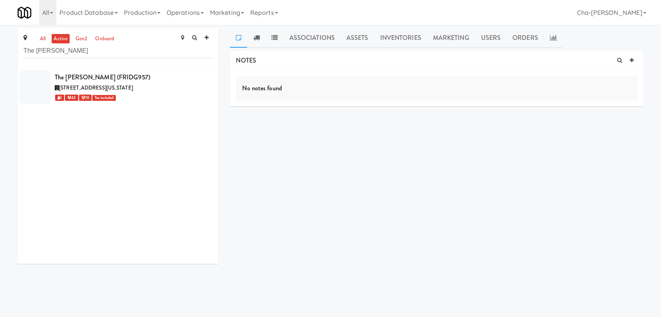
click at [99, 51] on input "The [PERSON_NAME]" at bounding box center [117, 51] width 189 height 14
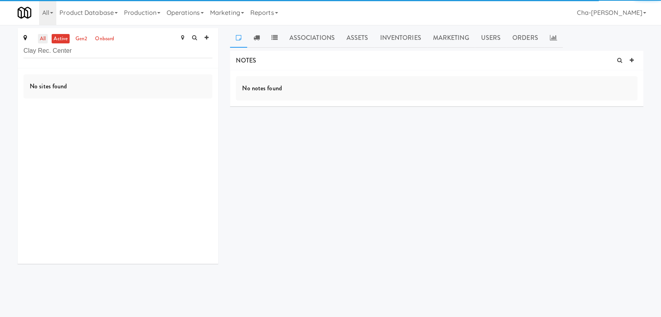
type input "Clay Rec. Center"
click at [44, 41] on link "all" at bounding box center [43, 39] width 10 height 10
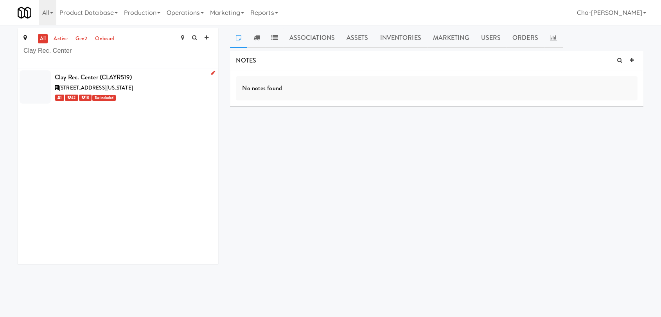
click at [211, 74] on icon at bounding box center [213, 72] width 4 height 5
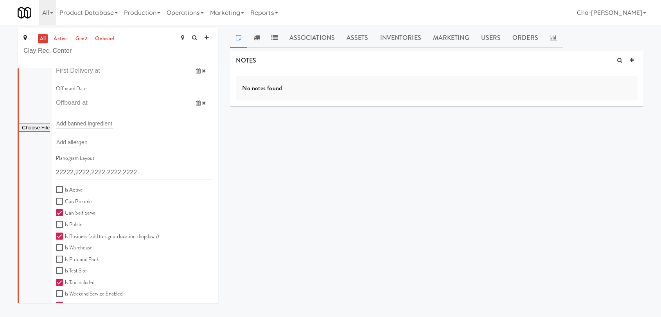
scroll to position [130, 0]
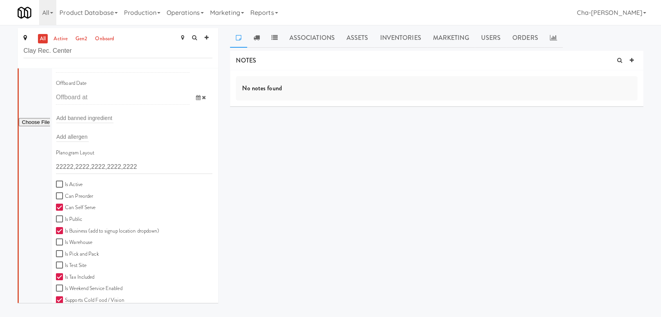
click at [77, 183] on label "Is Active" at bounding box center [69, 185] width 27 height 10
click at [65, 183] on input "Is Active" at bounding box center [60, 184] width 9 height 6
checkbox input "true"
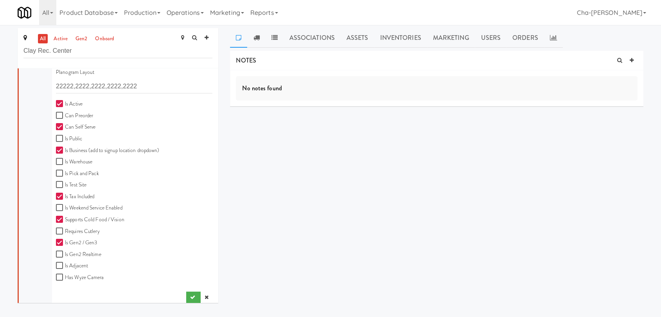
scroll to position [217, 0]
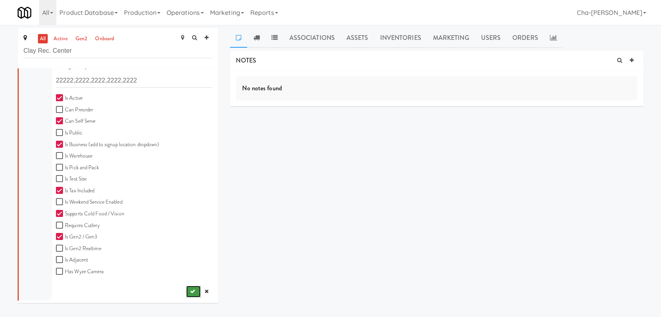
click at [186, 287] on button "submit" at bounding box center [193, 292] width 14 height 12
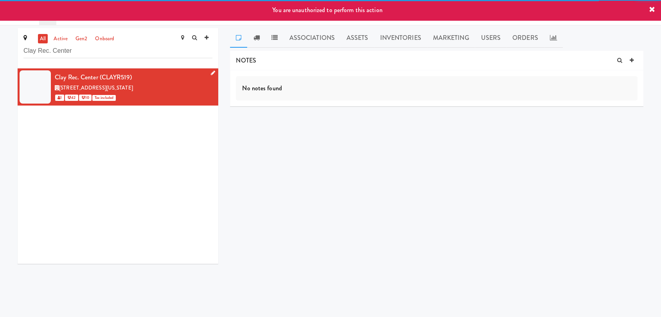
click at [652, 7] on icon at bounding box center [652, 10] width 6 height 6
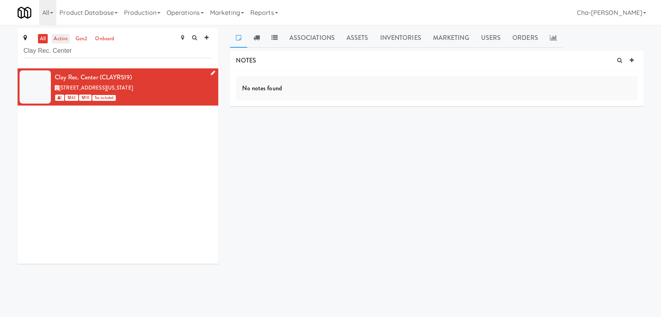
click at [56, 36] on link "active" at bounding box center [61, 39] width 18 height 10
click at [66, 38] on link "active" at bounding box center [61, 39] width 18 height 10
click at [196, 13] on link "Operations" at bounding box center [184, 12] width 43 height 25
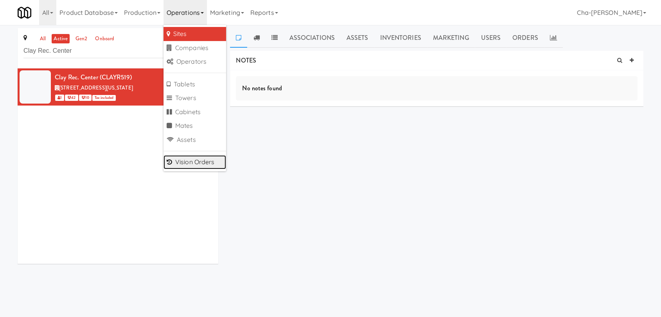
click at [194, 156] on link "Vision Orders" at bounding box center [194, 162] width 63 height 14
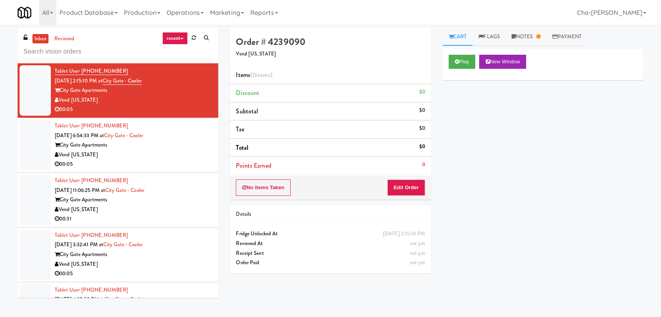
click at [60, 52] on input "text" at bounding box center [117, 52] width 189 height 14
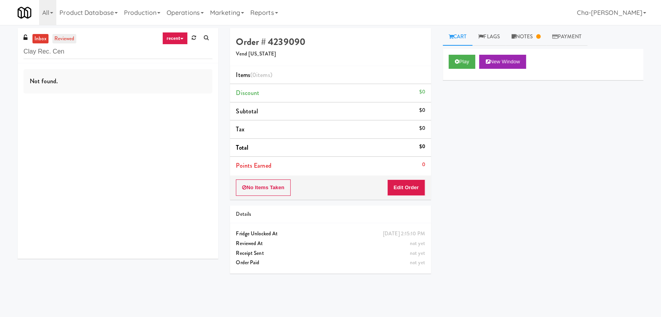
click at [72, 34] on link "reviewed" at bounding box center [64, 39] width 24 height 10
click at [38, 35] on link "inbox" at bounding box center [40, 39] width 16 height 10
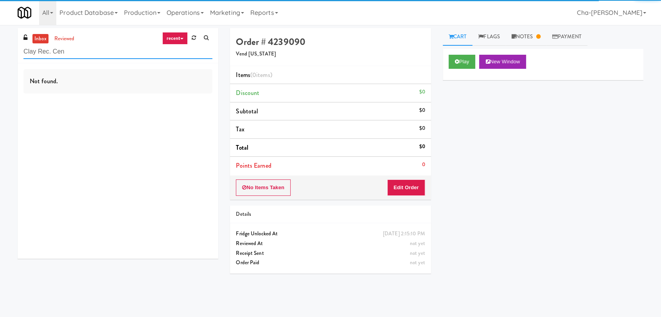
click at [72, 53] on input "Clay Rec. Cen" at bounding box center [117, 52] width 189 height 14
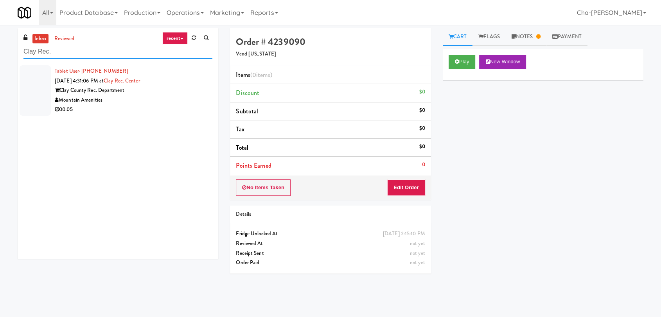
type input "Clay Rec."
click at [161, 102] on div "Mountain Amenities" at bounding box center [134, 100] width 158 height 10
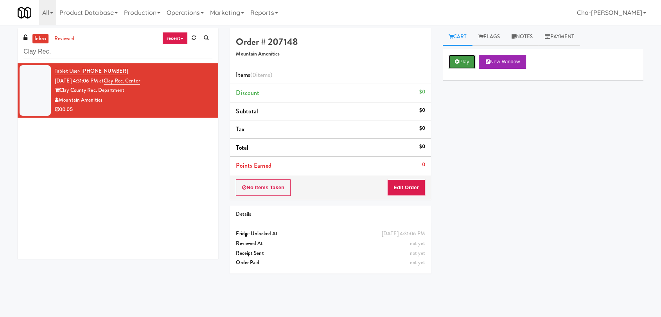
click at [462, 63] on button "Play" at bounding box center [461, 62] width 27 height 14
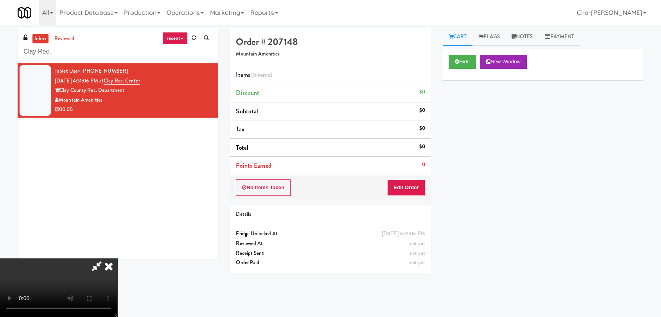
click at [117, 258] on icon at bounding box center [108, 266] width 17 height 16
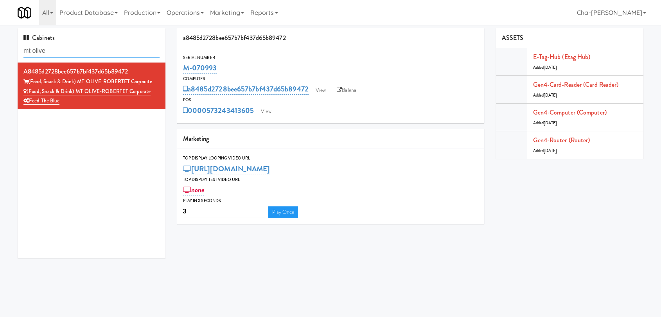
click at [77, 53] on input "mt olive" at bounding box center [91, 51] width 136 height 14
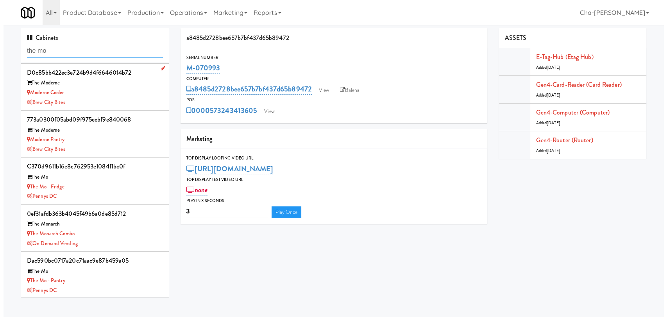
scroll to position [47, 0]
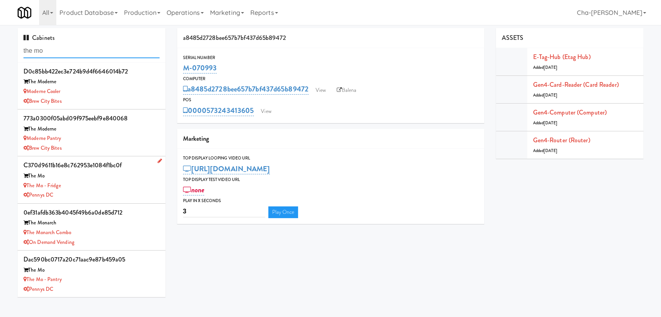
type input "the mo"
click at [93, 185] on div "The Mo - Fridge" at bounding box center [91, 186] width 136 height 10
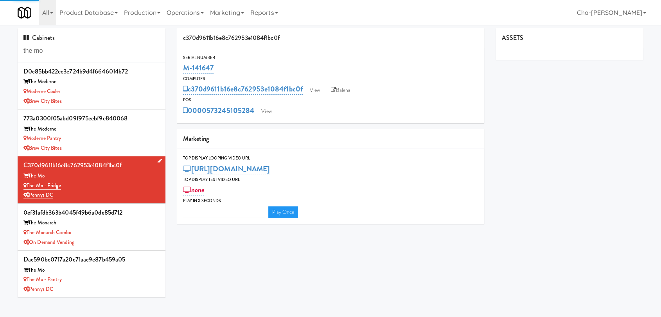
type input "3"
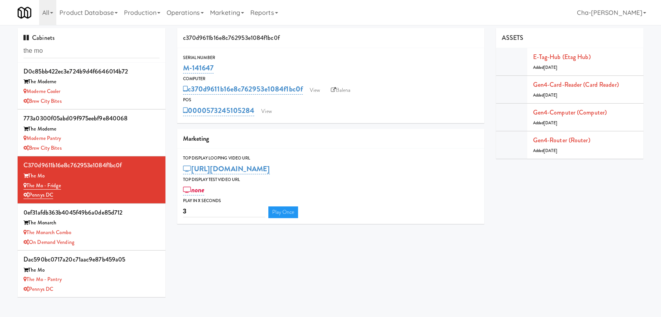
drag, startPoint x: 218, startPoint y: 65, endPoint x: 182, endPoint y: 68, distance: 36.1
click at [182, 68] on div "Serial Number M-141647" at bounding box center [330, 64] width 307 height 21
copy link "M-141647"
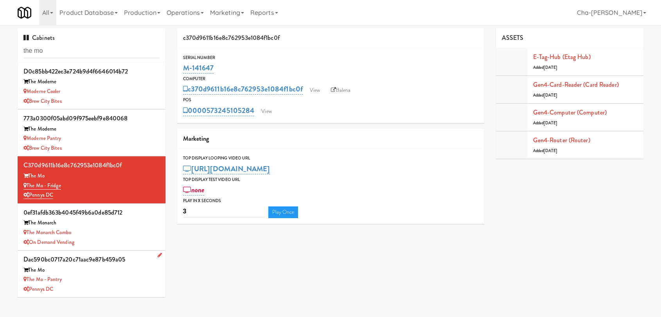
click at [106, 278] on div "The Mo - Pantry" at bounding box center [91, 280] width 136 height 10
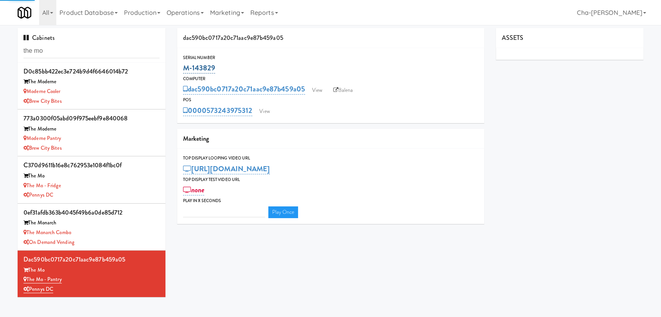
type input "3"
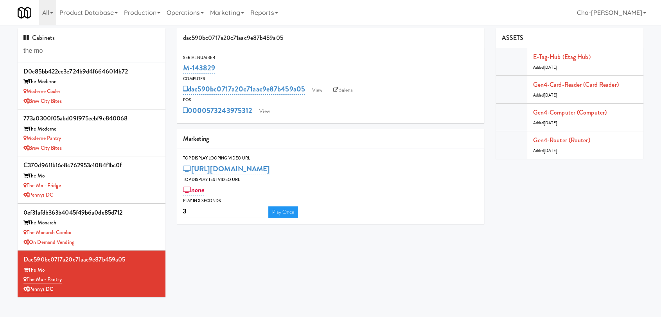
drag, startPoint x: 219, startPoint y: 66, endPoint x: 181, endPoint y: 73, distance: 37.7
click at [181, 73] on div "Serial Number M-143829" at bounding box center [330, 64] width 307 height 21
copy link "M-143829"
click at [91, 185] on div "The Mo - Fridge" at bounding box center [91, 186] width 136 height 10
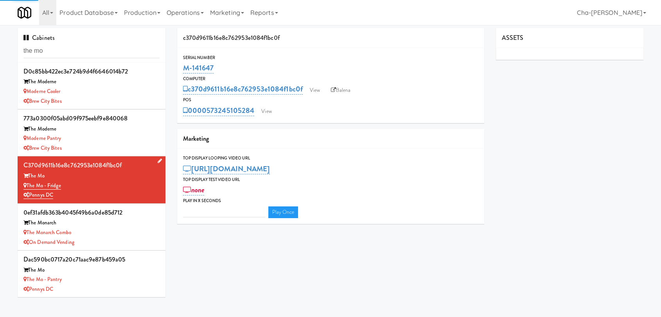
type input "3"
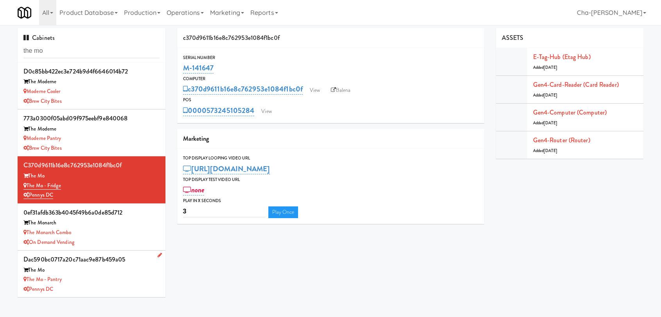
click at [100, 267] on div "The Mo" at bounding box center [91, 270] width 136 height 10
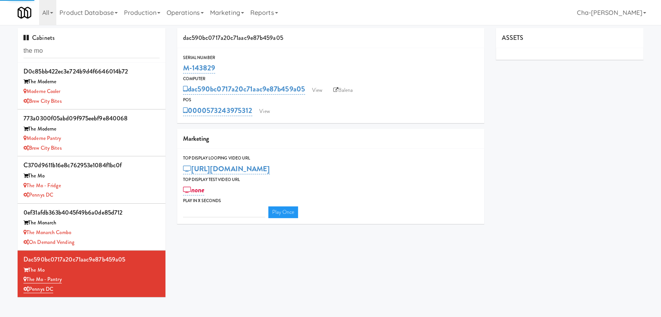
type input "3"
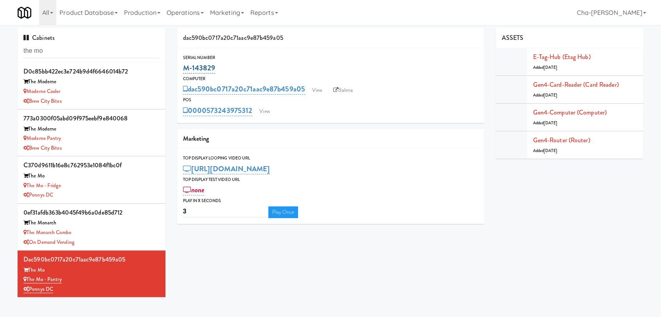
drag, startPoint x: 219, startPoint y: 70, endPoint x: 183, endPoint y: 71, distance: 36.4
click at [183, 71] on div "M-143829" at bounding box center [330, 67] width 295 height 13
copy link "M-143829"
click at [324, 93] on link "View" at bounding box center [317, 90] width 18 height 12
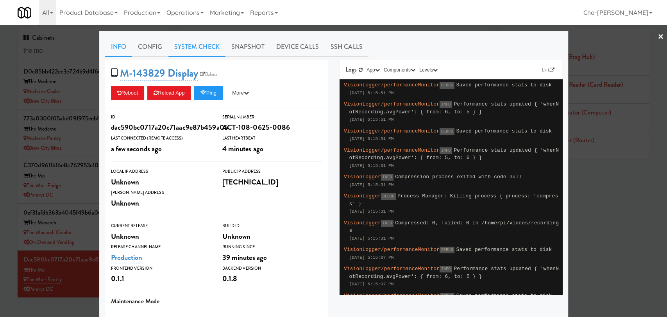
click at [191, 48] on link "System Check" at bounding box center [197, 47] width 57 height 20
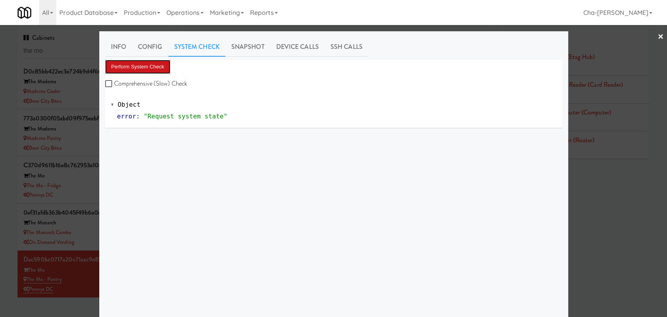
click at [147, 66] on button "Perform System Check" at bounding box center [138, 67] width 66 height 14
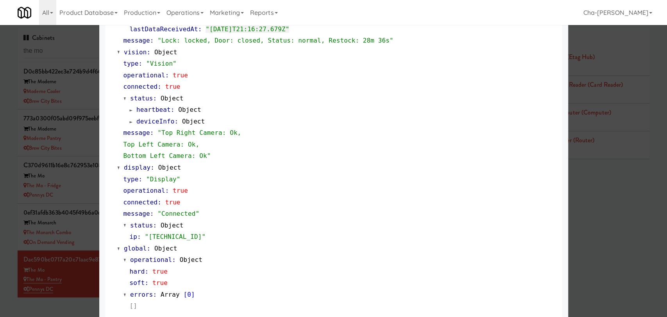
scroll to position [290, 0]
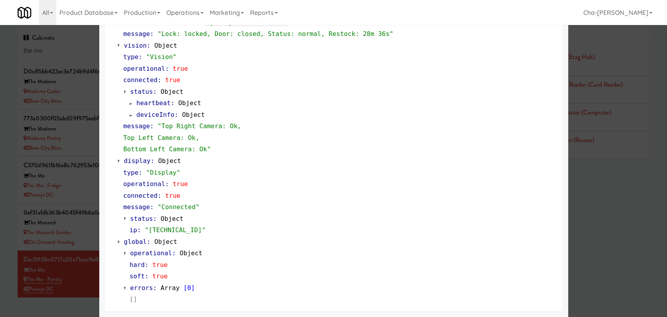
click at [616, 246] on div at bounding box center [333, 158] width 667 height 317
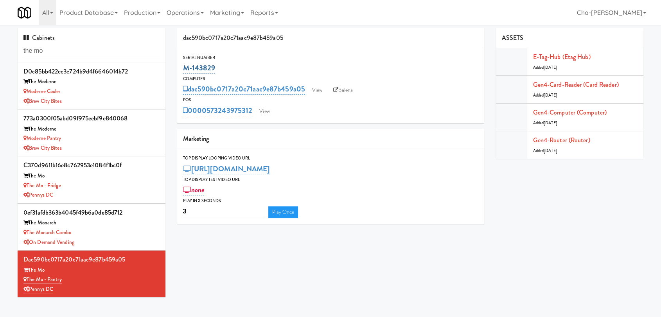
drag, startPoint x: 220, startPoint y: 67, endPoint x: 183, endPoint y: 71, distance: 36.6
click at [183, 71] on div "M-143829" at bounding box center [330, 67] width 295 height 13
copy link "M-143829"
click at [323, 91] on link "View" at bounding box center [317, 90] width 18 height 12
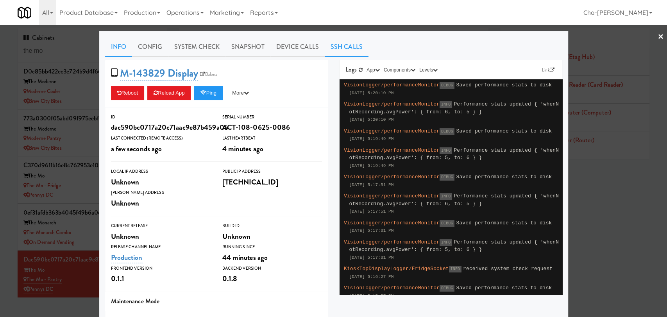
click at [350, 43] on link "SSH Calls" at bounding box center [347, 47] width 44 height 20
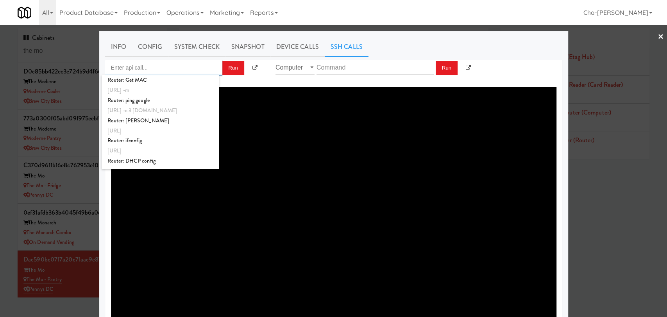
click at [152, 67] on input "Enter api call..." at bounding box center [163, 68] width 117 height 16
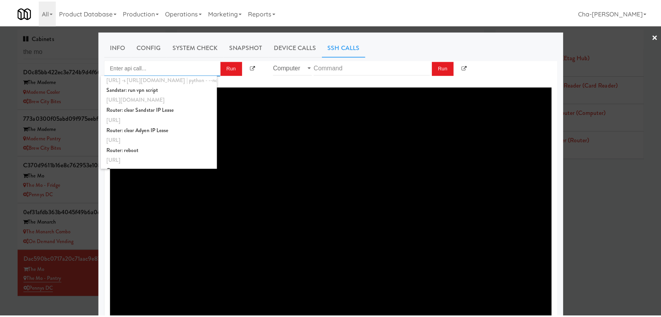
scroll to position [292, 0]
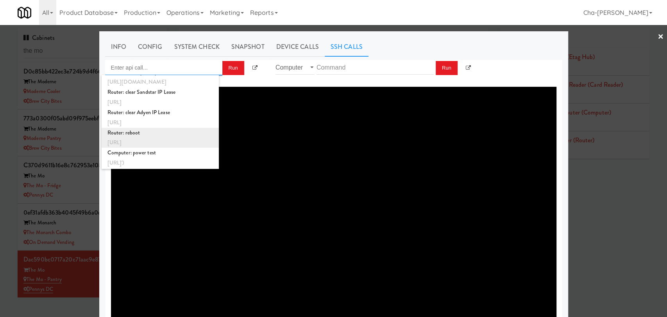
click at [164, 133] on div "Router: reboot" at bounding box center [161, 133] width 106 height 10
type input "Router: reboot"
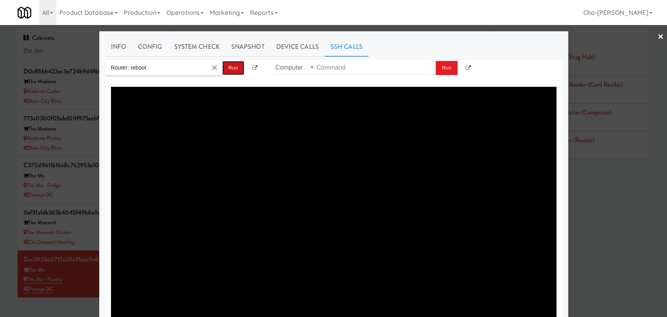
click at [234, 69] on button "Run" at bounding box center [233, 68] width 22 height 14
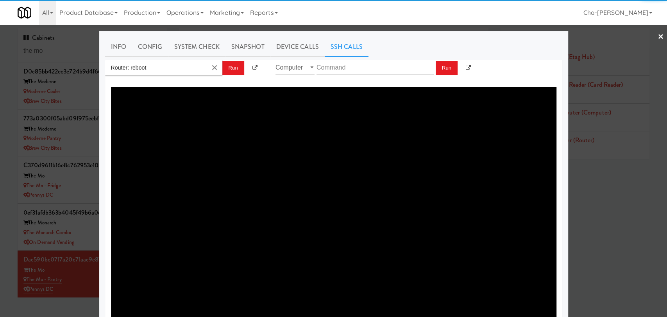
type textarea "{"message":"Cannot set headers after they are sent to the client","status":500}"
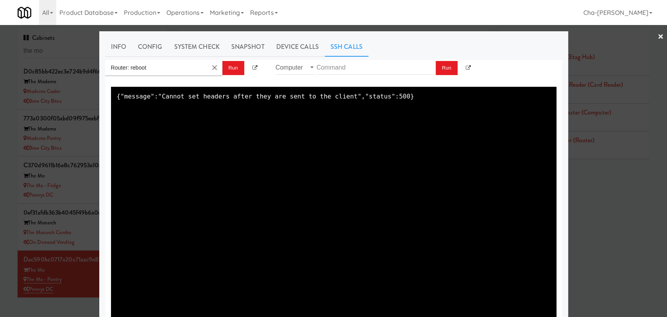
click at [658, 34] on link "×" at bounding box center [661, 37] width 6 height 24
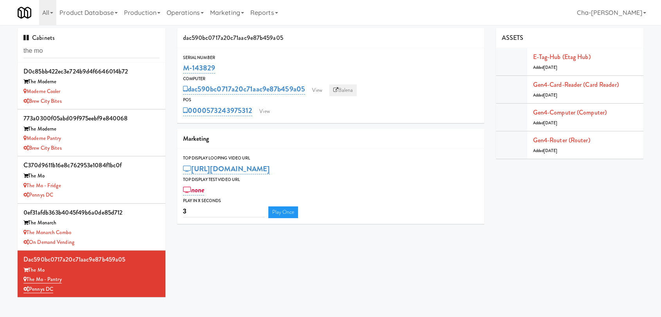
click at [343, 87] on link "Balena" at bounding box center [342, 90] width 27 height 12
